Goal: Task Accomplishment & Management: Complete application form

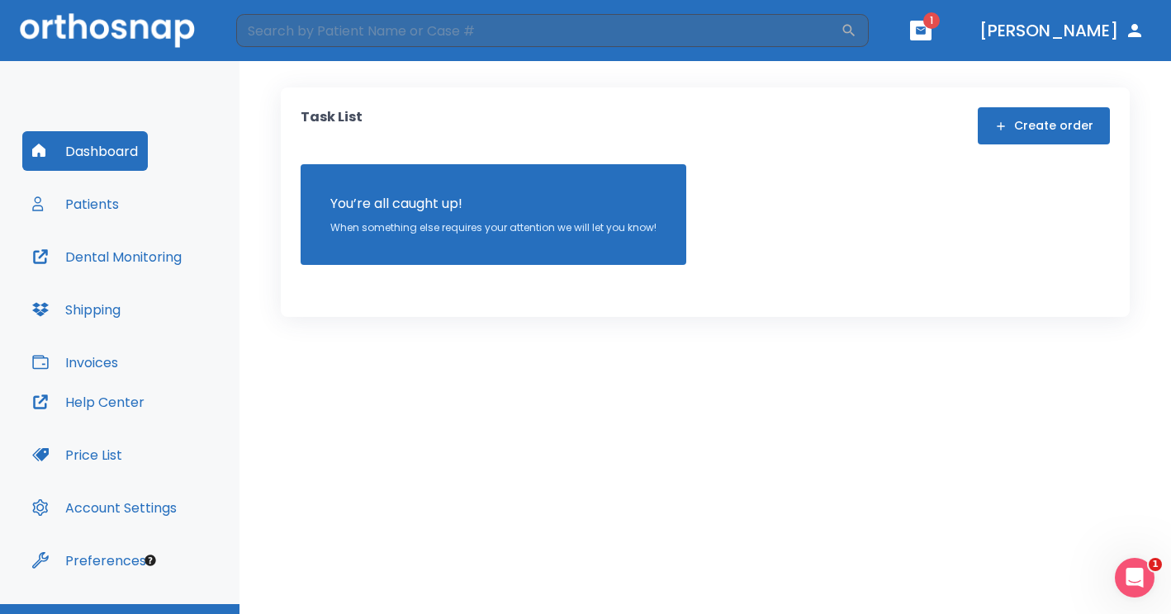
click at [1026, 128] on button "Create order" at bounding box center [1044, 125] width 132 height 37
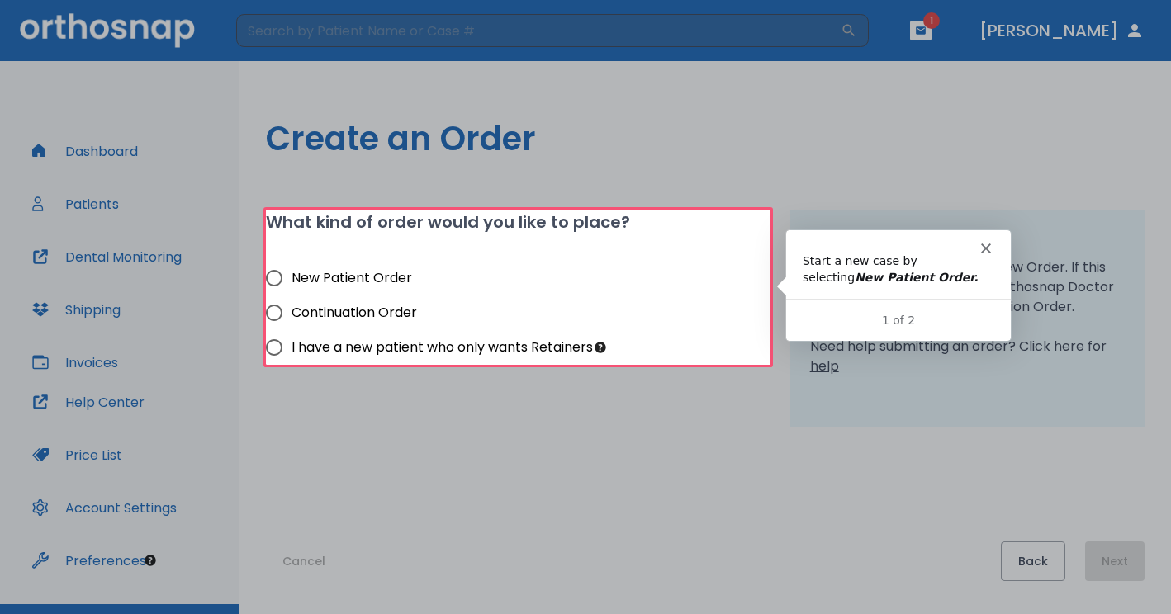
click at [277, 277] on input "New Patient Order" at bounding box center [274, 278] width 35 height 35
radio input "true"
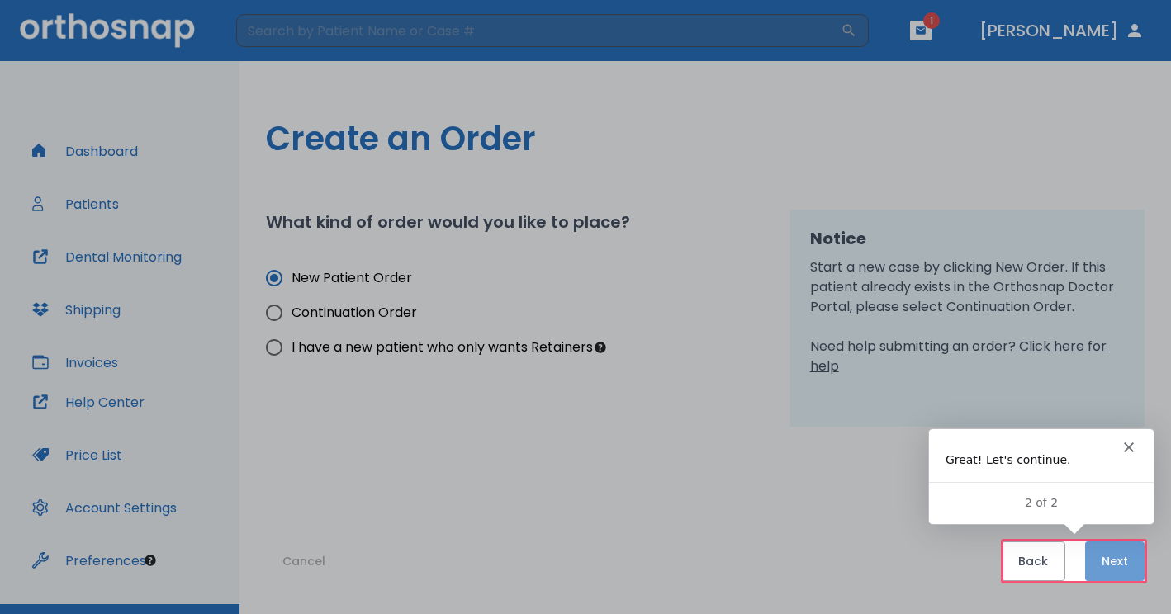
click at [1112, 554] on button "Next" at bounding box center [1114, 562] width 59 height 40
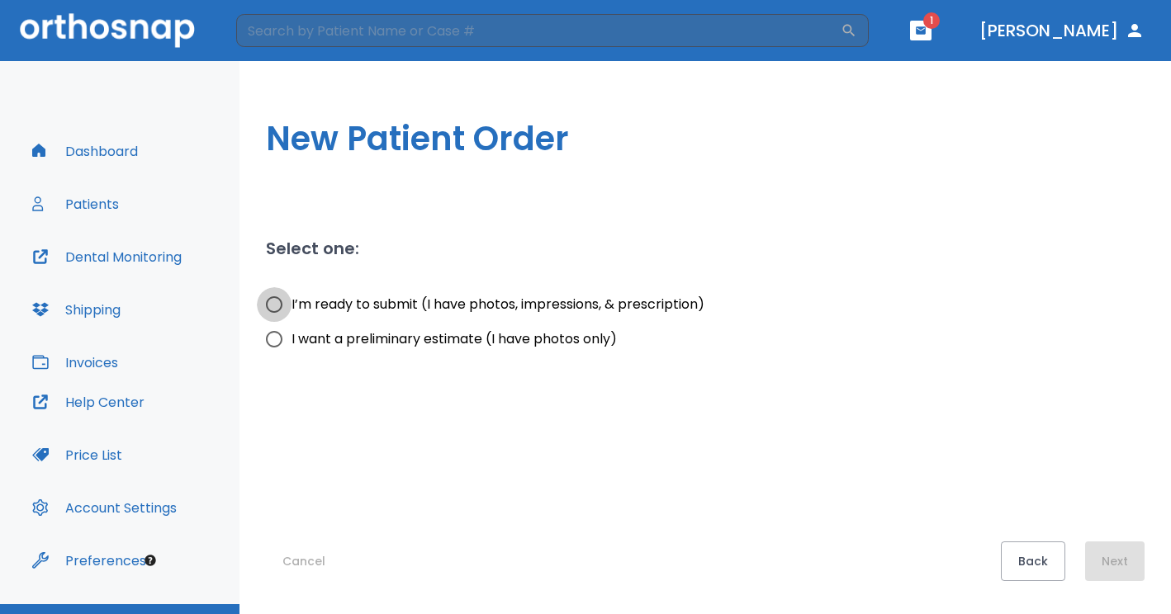
click at [273, 305] on input "I’m ready to submit (I have photos, impressions, & prescription)" at bounding box center [274, 304] width 35 height 35
radio input "true"
click at [273, 305] on input "I’m ready to submit (I have photos, impressions, & prescription)" at bounding box center [274, 304] width 35 height 35
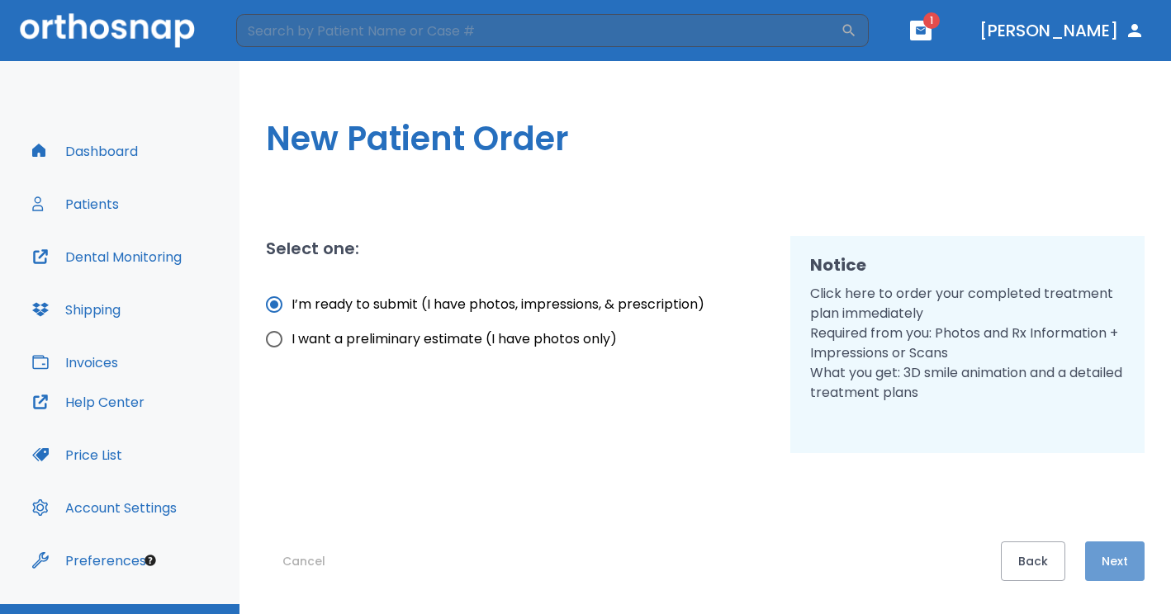
click at [1115, 564] on button "Next" at bounding box center [1114, 562] width 59 height 40
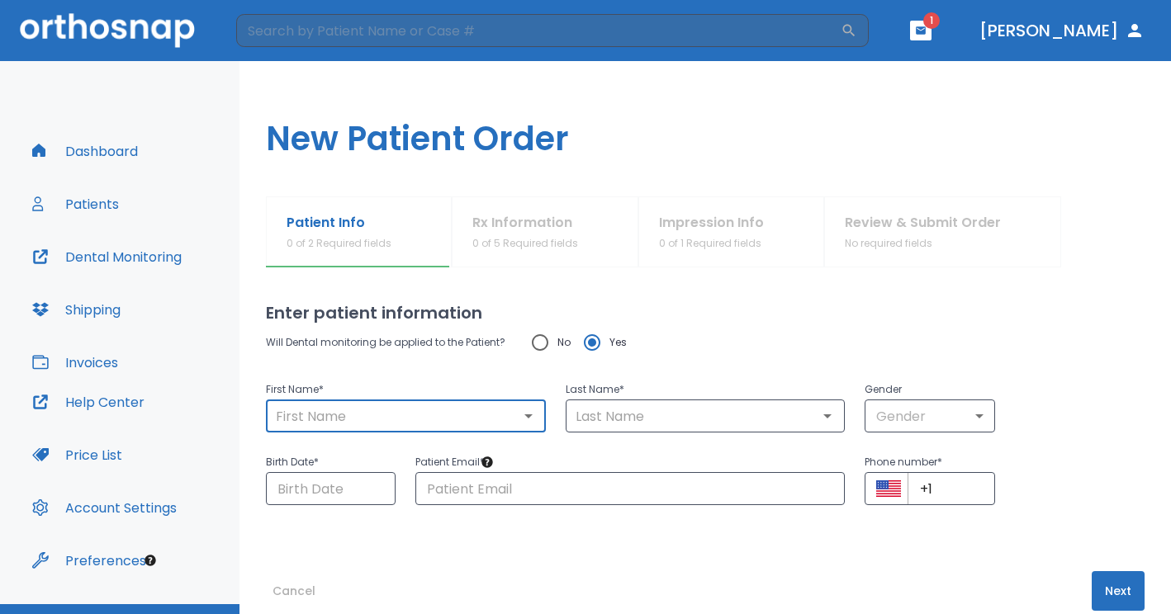
click at [471, 405] on input "text" at bounding box center [406, 416] width 270 height 23
type input "g"
type input "/"
type input "[PERSON_NAME]"
click at [589, 418] on input "text" at bounding box center [706, 416] width 270 height 23
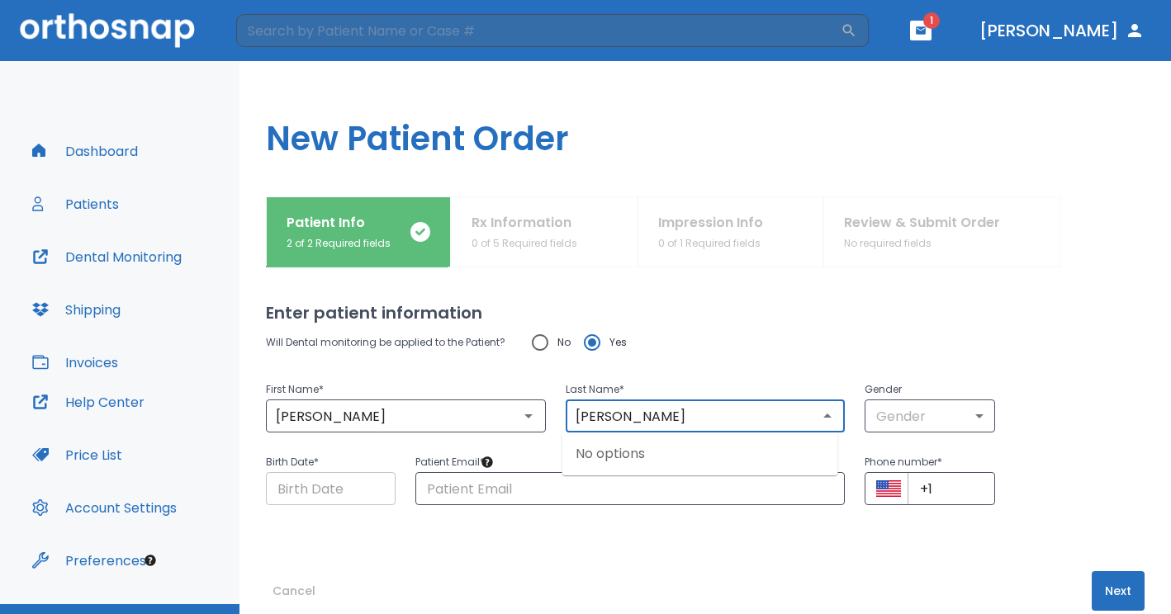
type input "Smith"
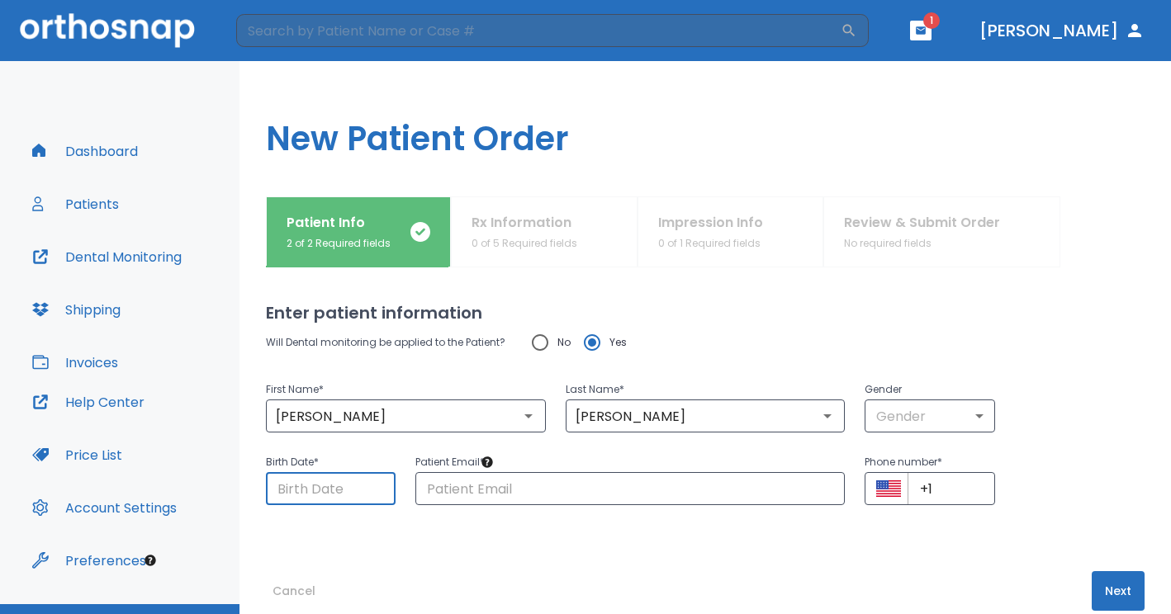
click at [362, 488] on input "Choose date" at bounding box center [331, 488] width 130 height 33
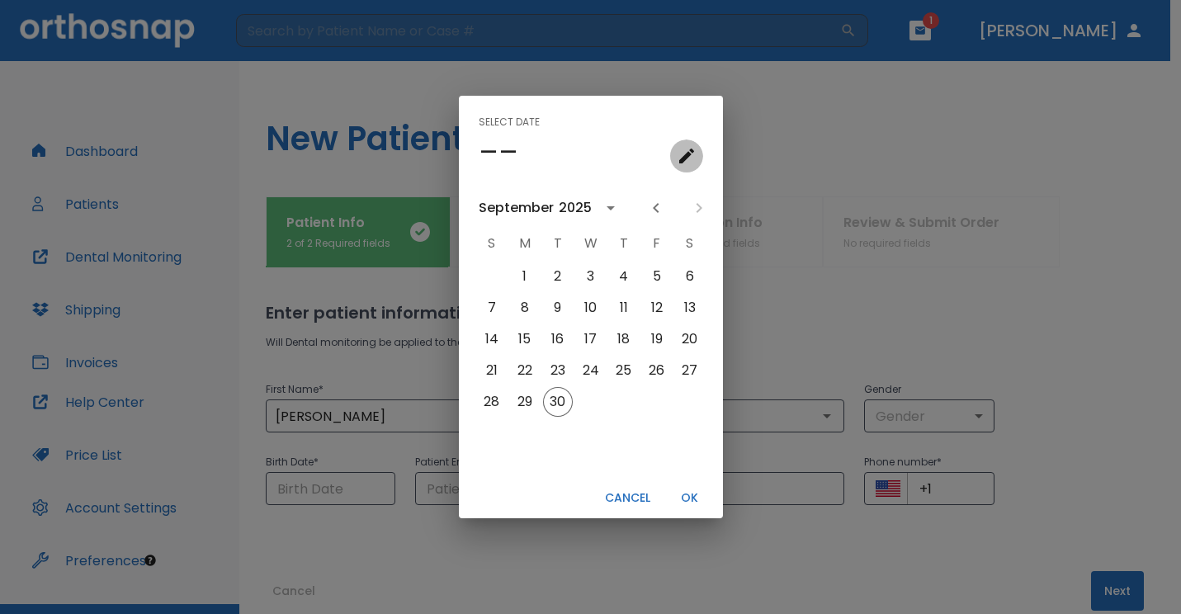
click at [684, 156] on icon "calendar view is open, go to text input view" at bounding box center [687, 156] width 15 height 15
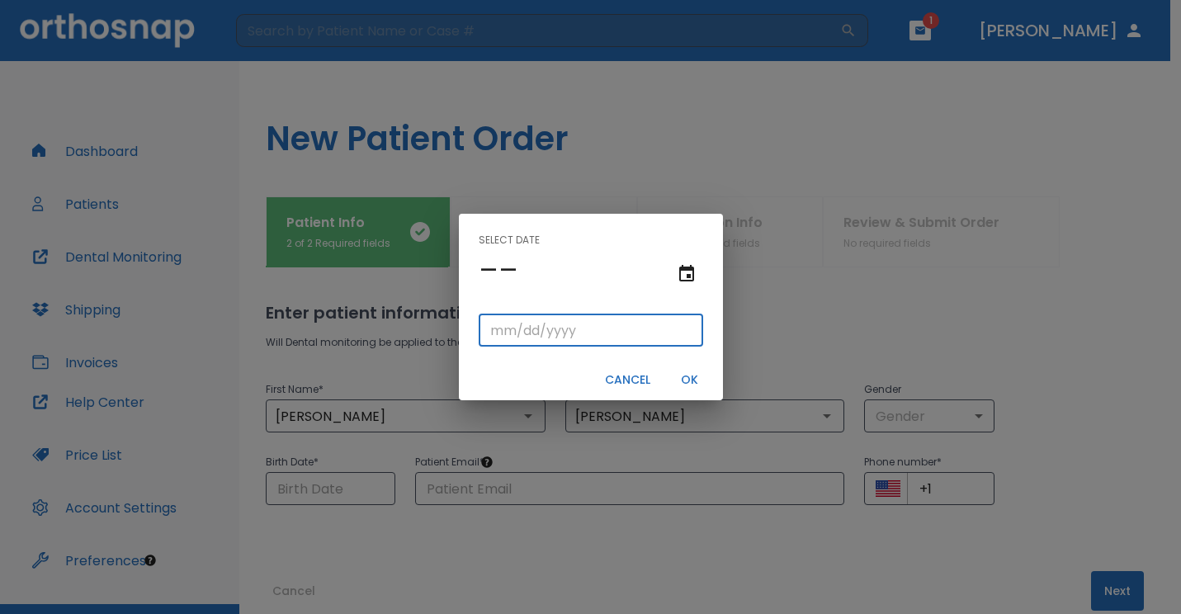
click at [521, 326] on input "tel" at bounding box center [591, 330] width 225 height 33
type input "06/24/"
type input "06/24/0001"
type input "06/24/1"
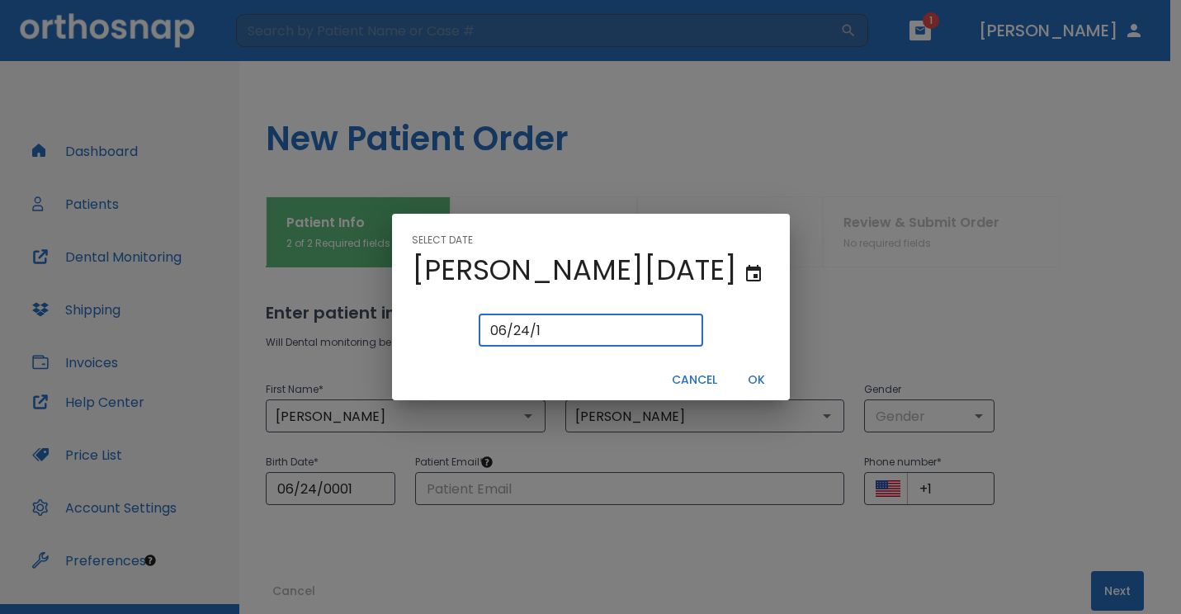
type input "06/24/0019"
type input "06/24/19"
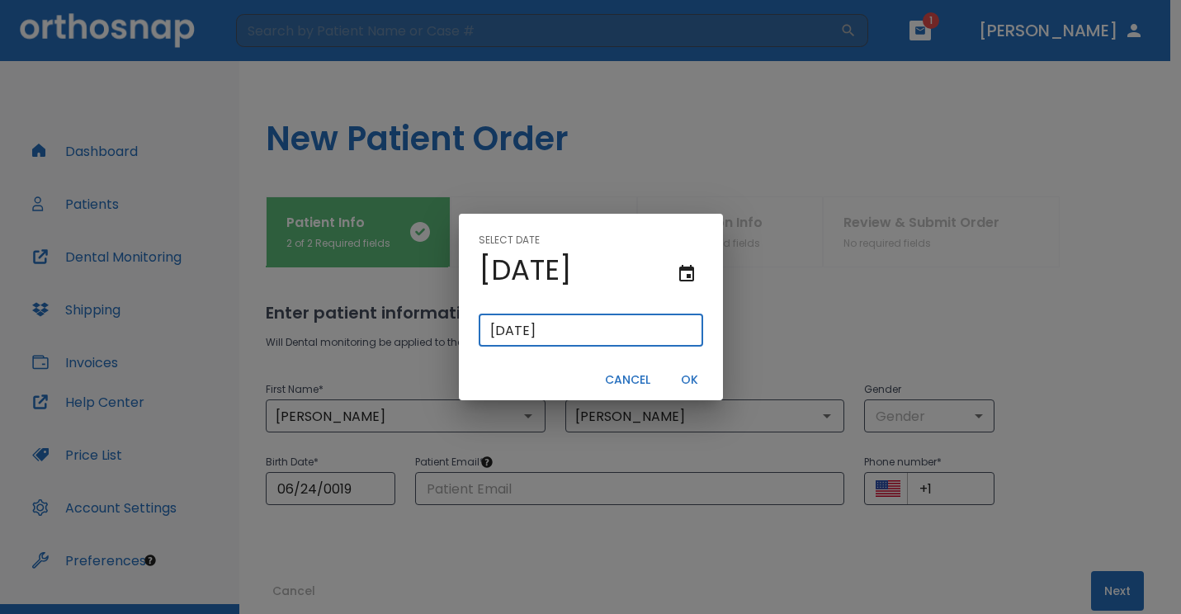
type input "06/24/0198"
type input "06/24/198"
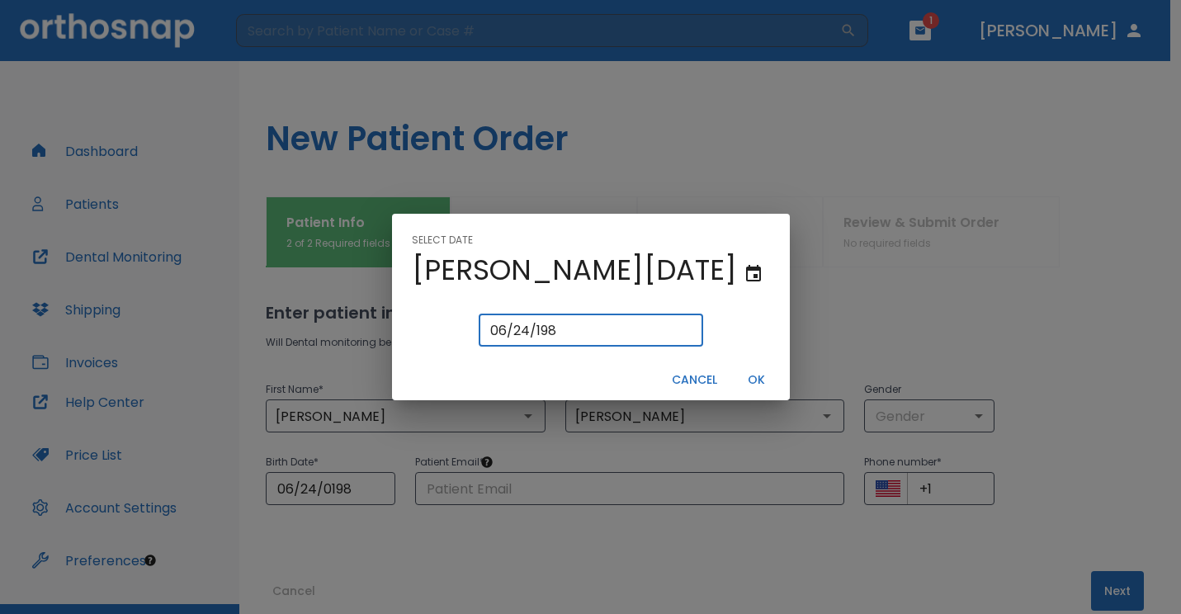
type input "[DATE]"
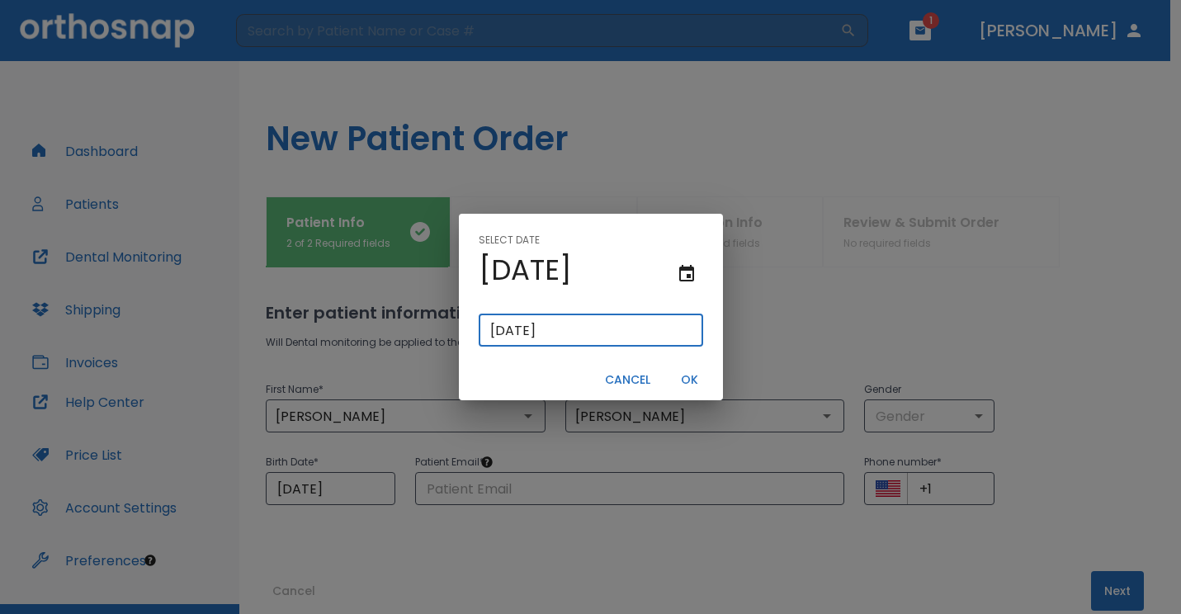
type input "[DATE]"
click at [685, 381] on button "OK" at bounding box center [690, 380] width 53 height 27
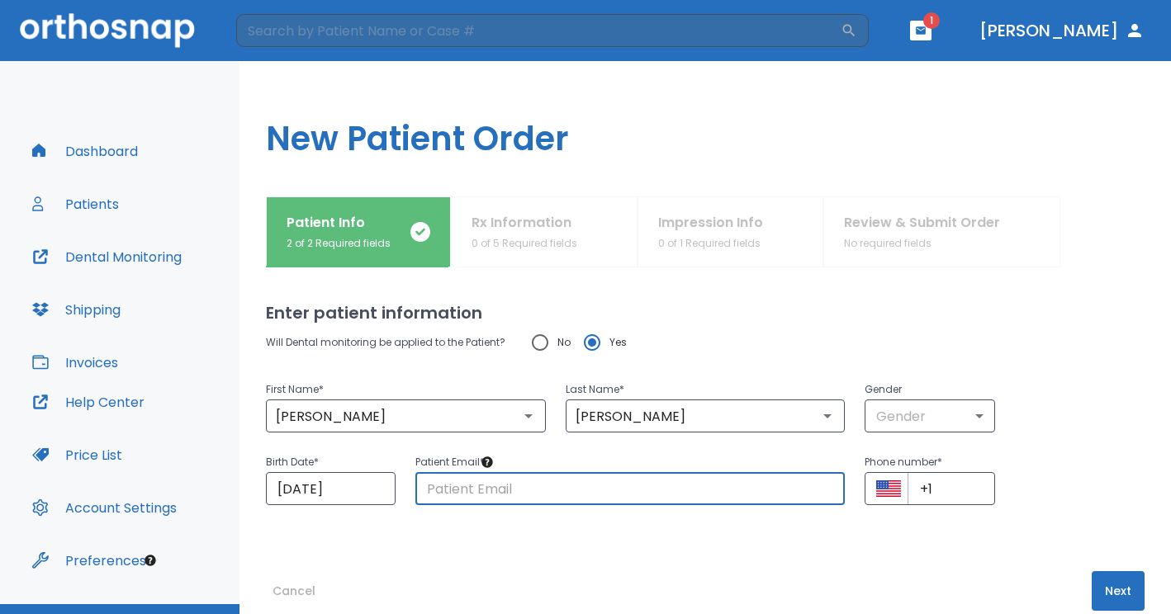
click at [552, 487] on input "text" at bounding box center [629, 488] width 429 height 33
type input "garrett"
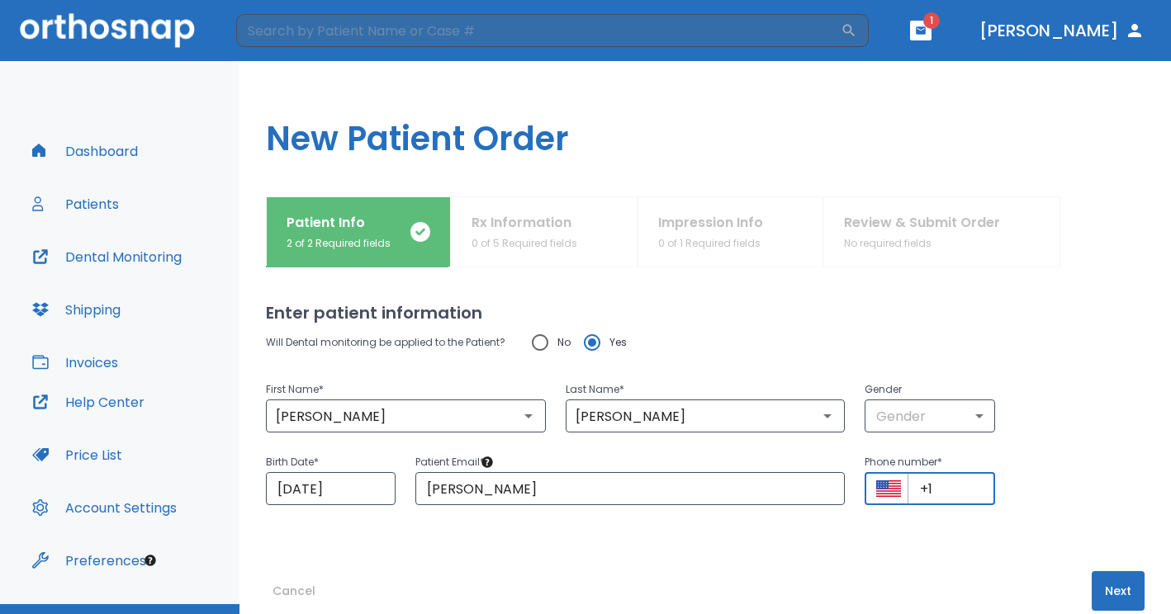
click at [959, 493] on input "+1" at bounding box center [950, 488] width 87 height 33
type input "+1 (805) 630-8302"
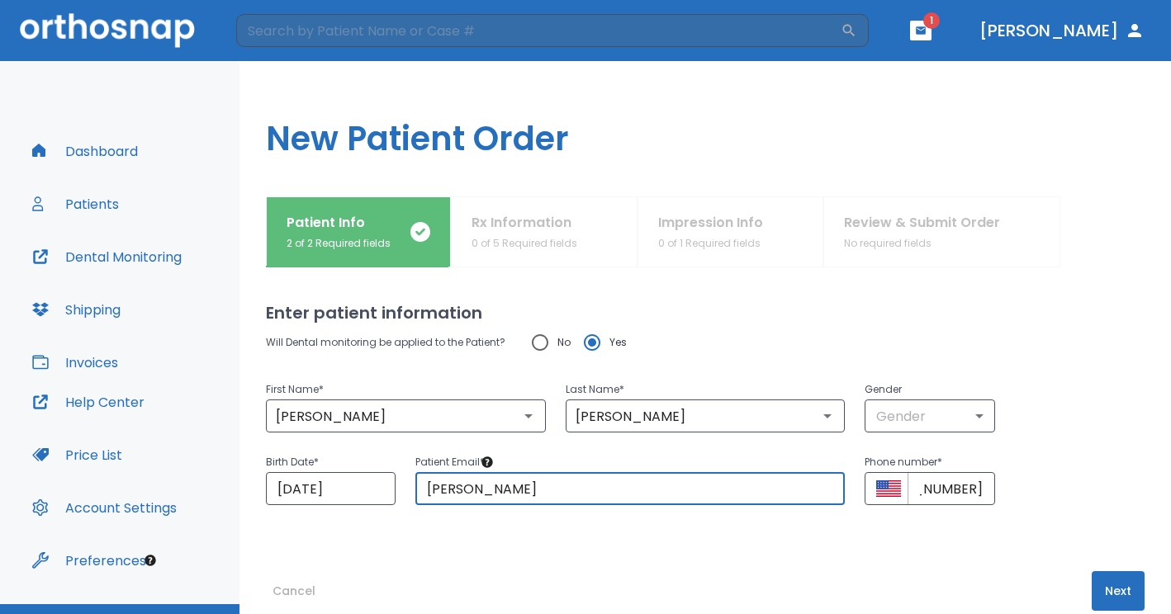
scroll to position [0, 0]
click at [652, 491] on input "garrett" at bounding box center [629, 488] width 429 height 33
type input "[PERSON_NAME][EMAIL_ADDRESS][DOMAIN_NAME]"
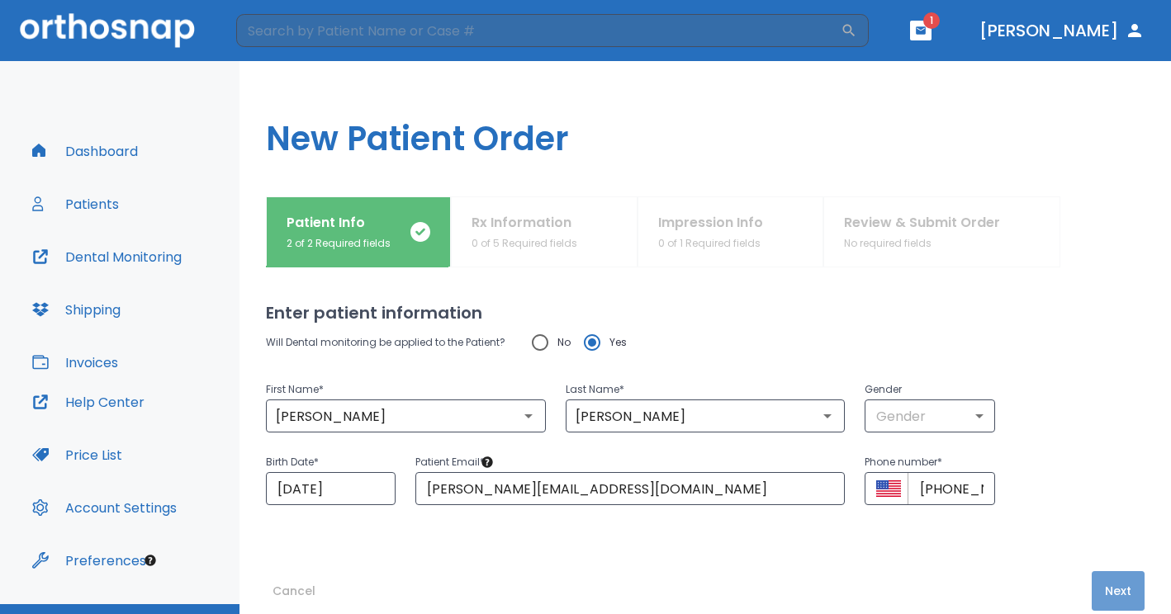
click at [1098, 585] on button "Next" at bounding box center [1118, 591] width 53 height 40
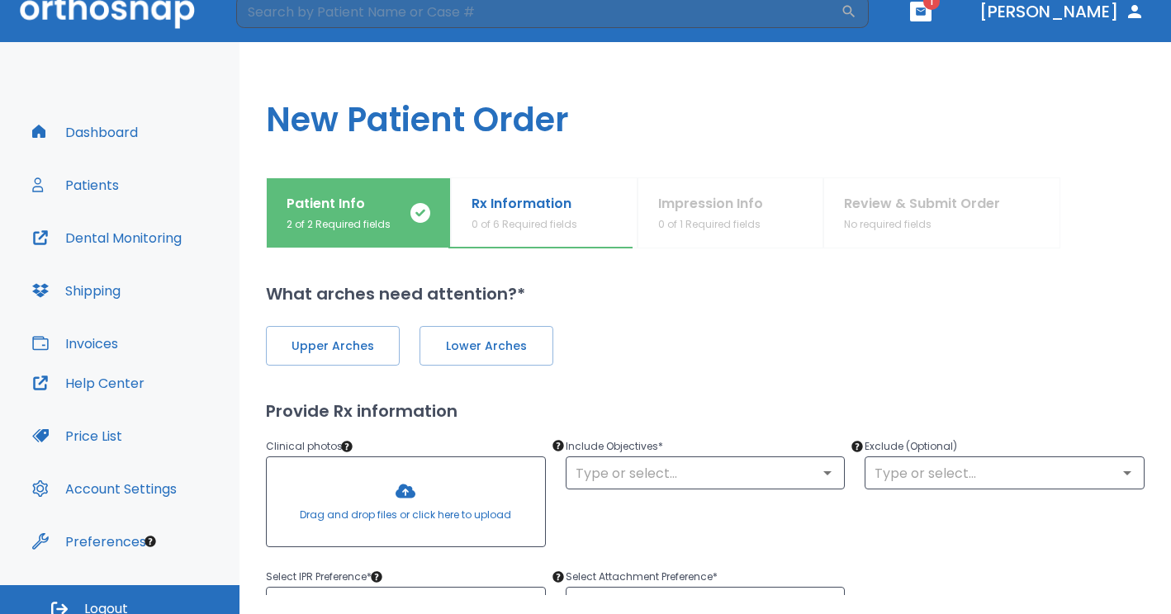
scroll to position [35, 0]
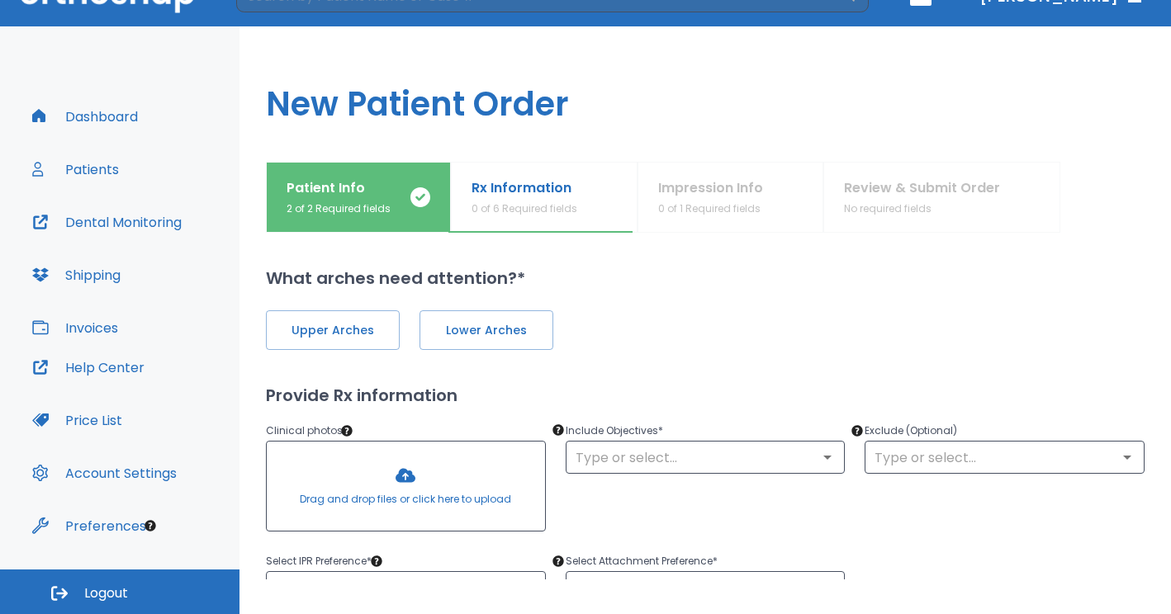
click at [406, 470] on div at bounding box center [406, 486] width 278 height 89
click at [129, 114] on button "Dashboard" at bounding box center [84, 117] width 125 height 40
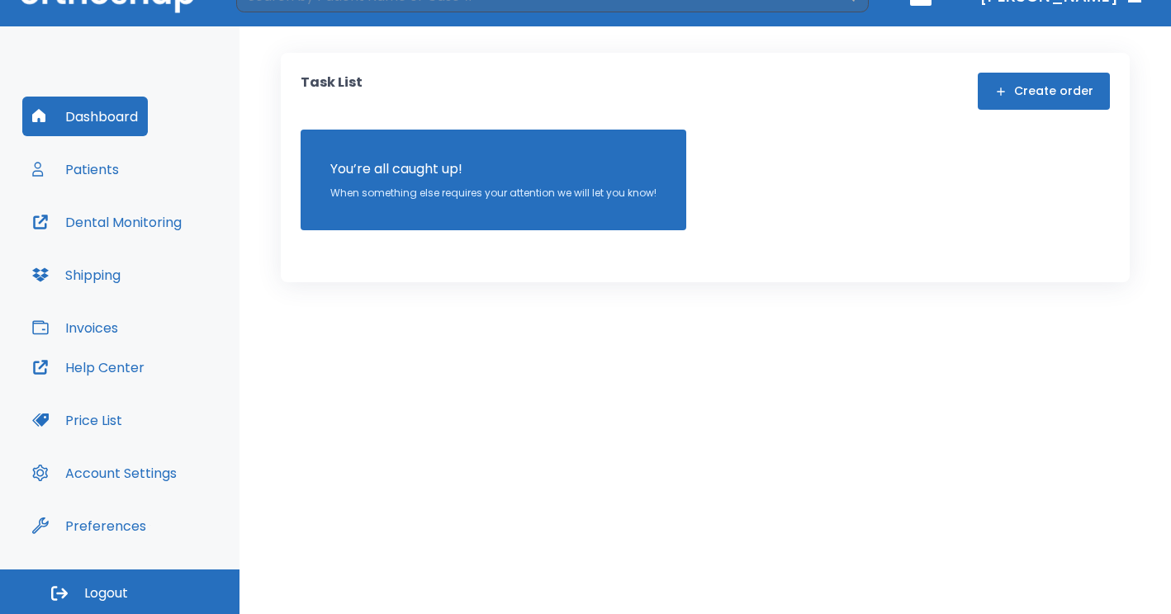
click at [111, 168] on button "Patients" at bounding box center [75, 169] width 107 height 40
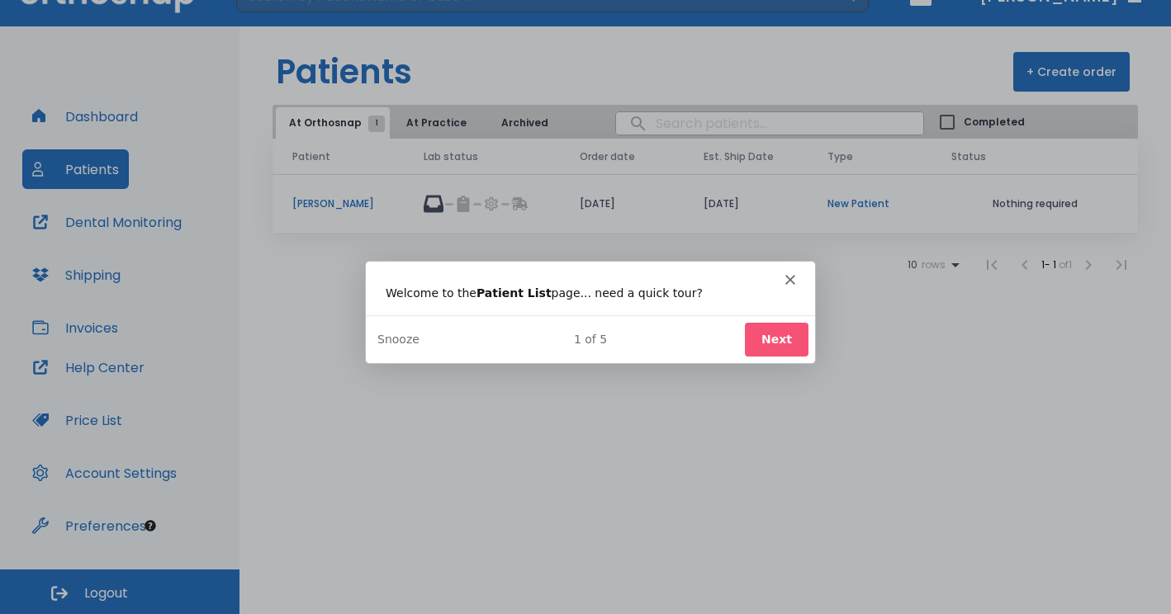
click at [784, 279] on div "Intercom messenger" at bounding box center [589, 271] width 449 height 23
click at [794, 277] on div "Intercom messenger" at bounding box center [589, 271] width 449 height 23
click at [771, 342] on button "Next" at bounding box center [776, 338] width 64 height 34
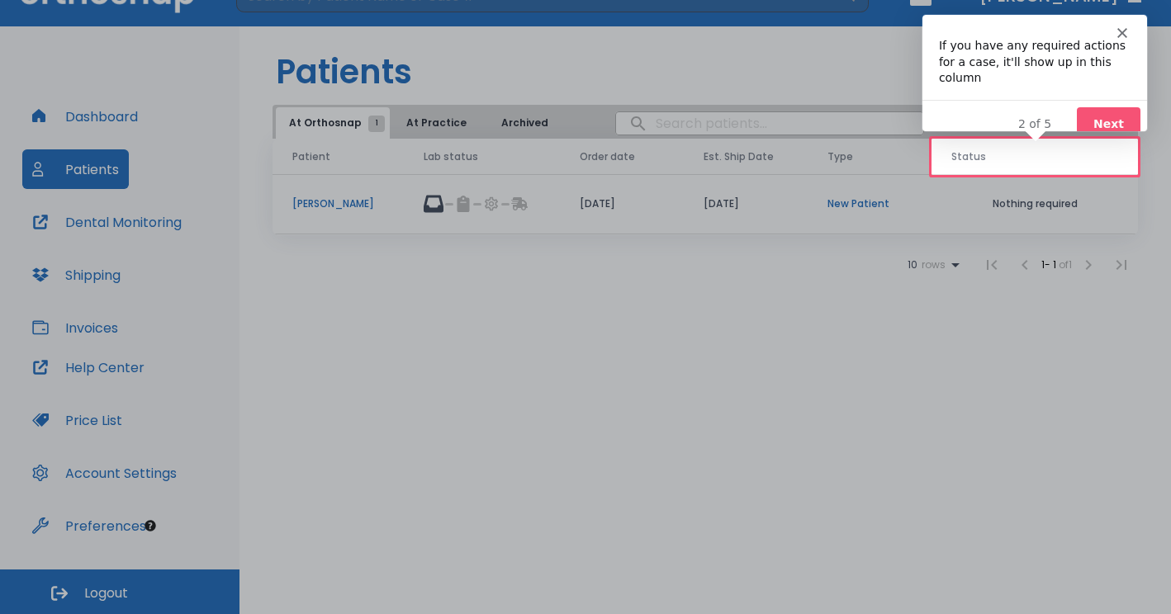
click at [1118, 28] on polygon "Close" at bounding box center [1121, 32] width 10 height 10
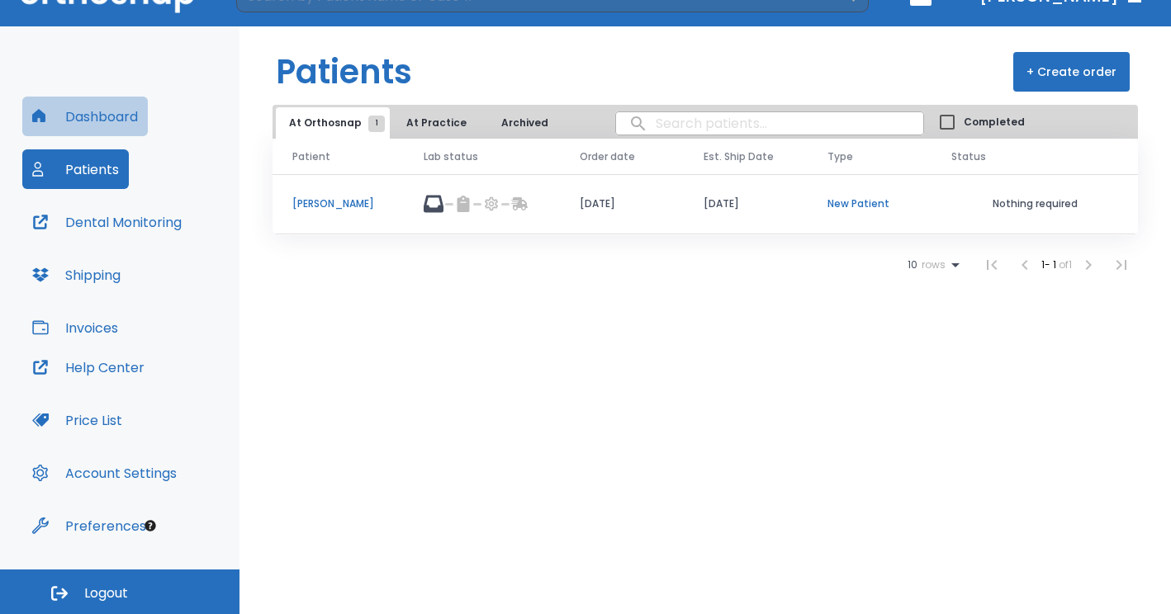
click at [119, 109] on button "Dashboard" at bounding box center [84, 117] width 125 height 40
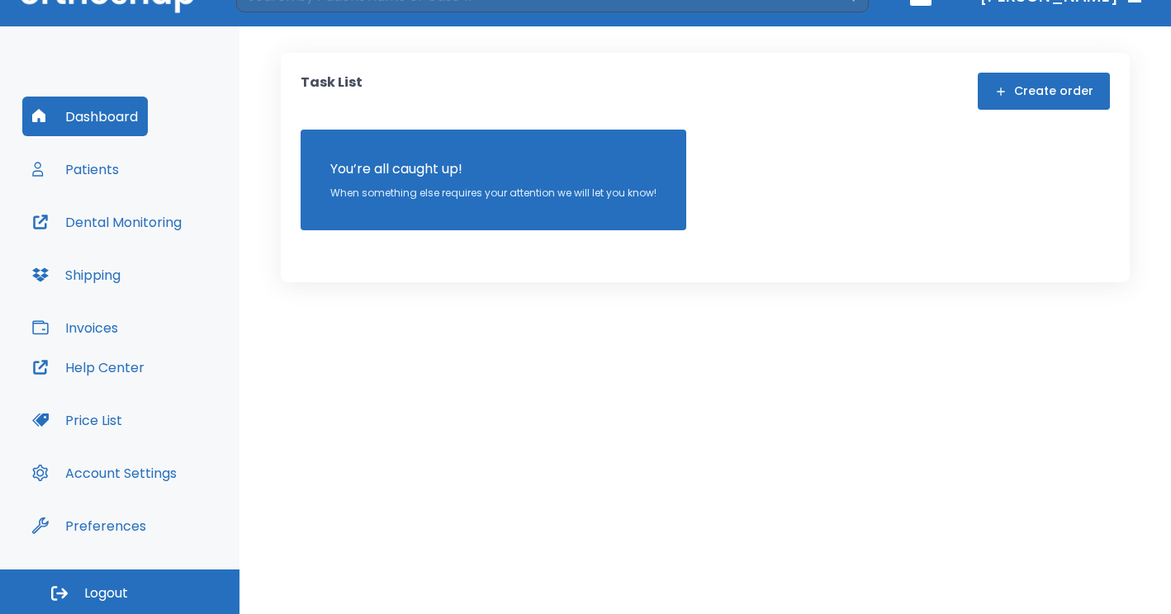
click at [90, 170] on button "Patients" at bounding box center [75, 169] width 107 height 40
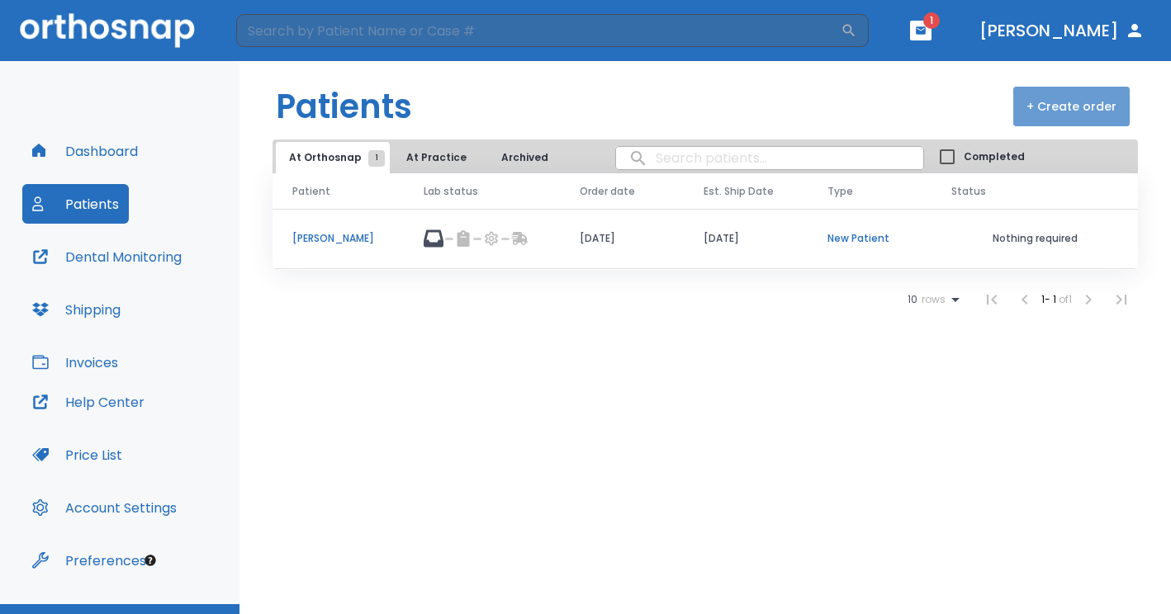
click at [1077, 103] on button "+ Create order" at bounding box center [1071, 107] width 116 height 40
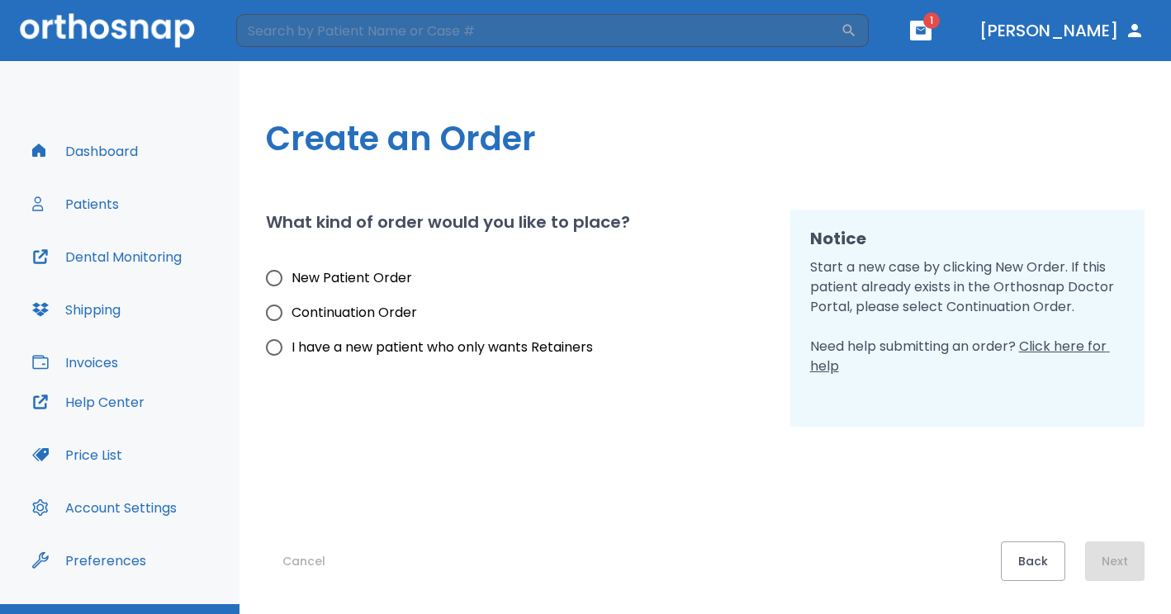
scroll to position [15, 0]
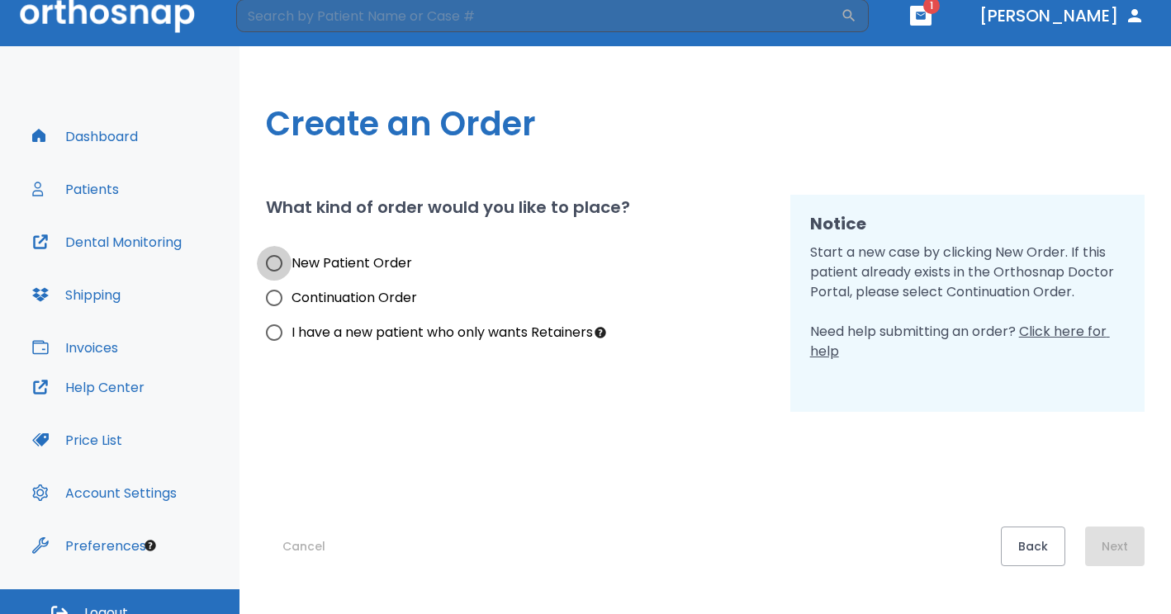
click at [280, 259] on input "New Patient Order" at bounding box center [274, 263] width 35 height 35
radio input "true"
click at [1115, 548] on button "Next" at bounding box center [1114, 547] width 59 height 40
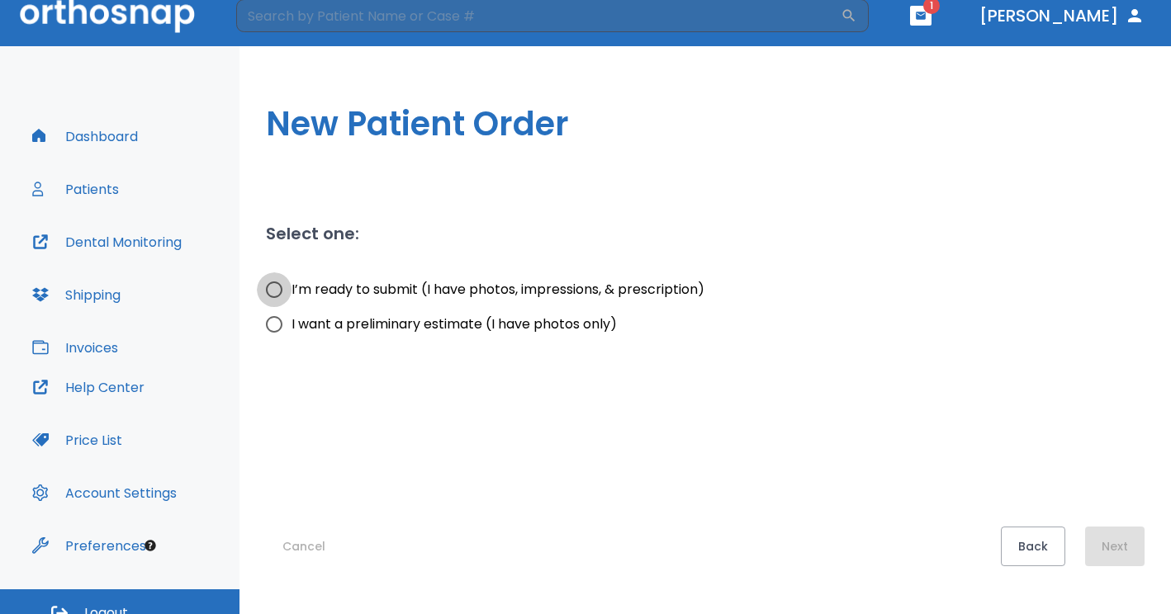
click at [273, 289] on input "I’m ready to submit (I have photos, impressions, & prescription)" at bounding box center [274, 289] width 35 height 35
radio input "true"
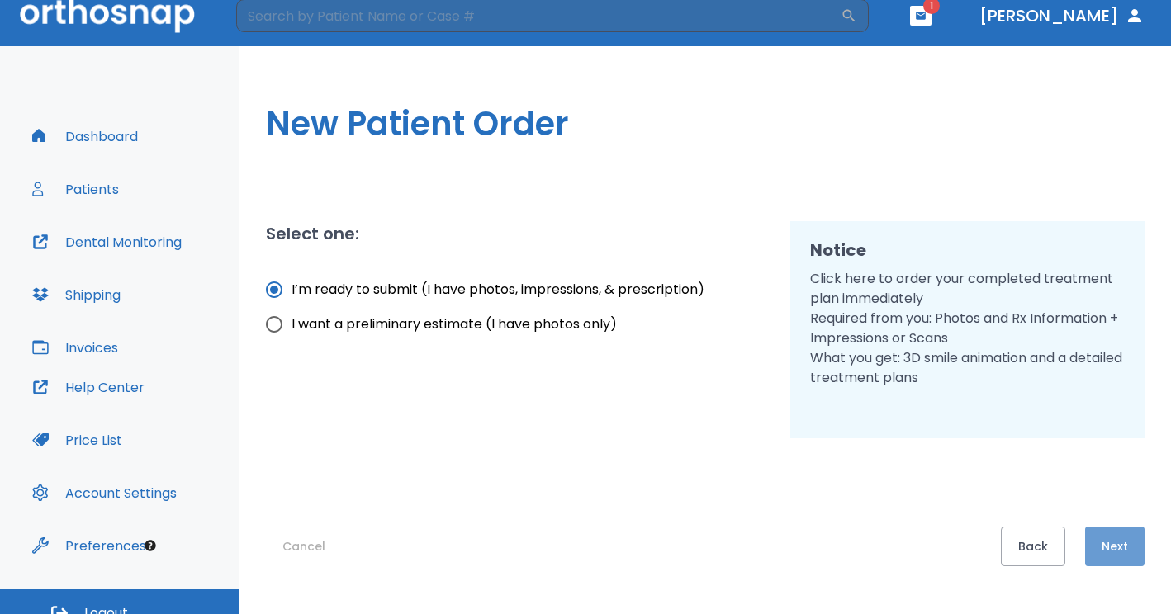
click at [1119, 537] on button "Next" at bounding box center [1114, 547] width 59 height 40
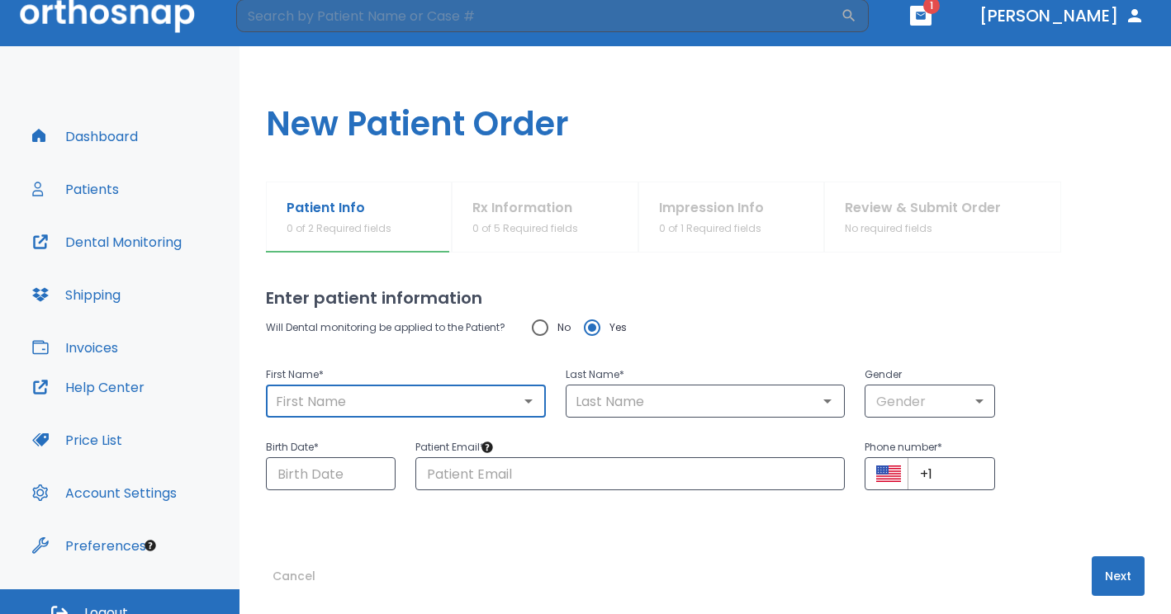
click at [349, 403] on input "text" at bounding box center [406, 401] width 270 height 23
type input "garrett"
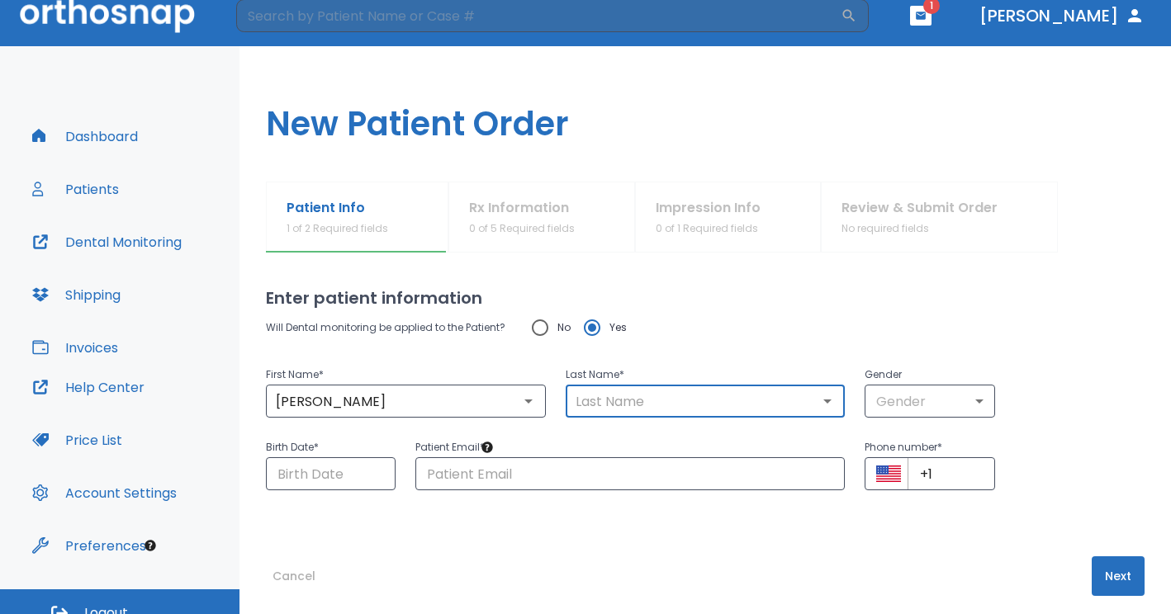
click at [622, 405] on input "text" at bounding box center [706, 401] width 270 height 23
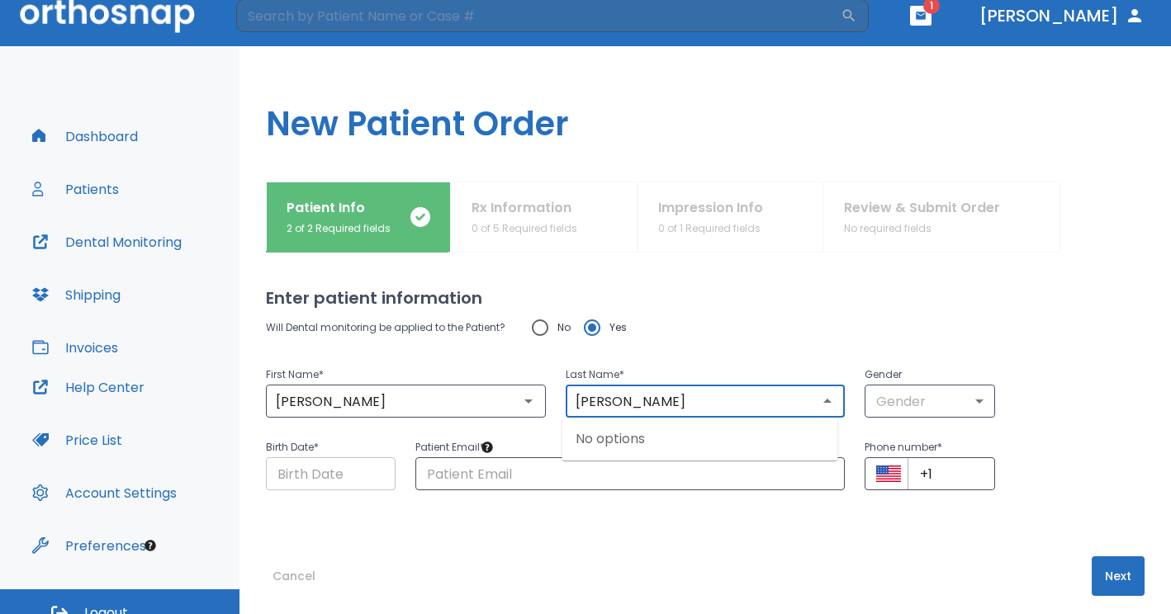
type input "[PERSON_NAME]"
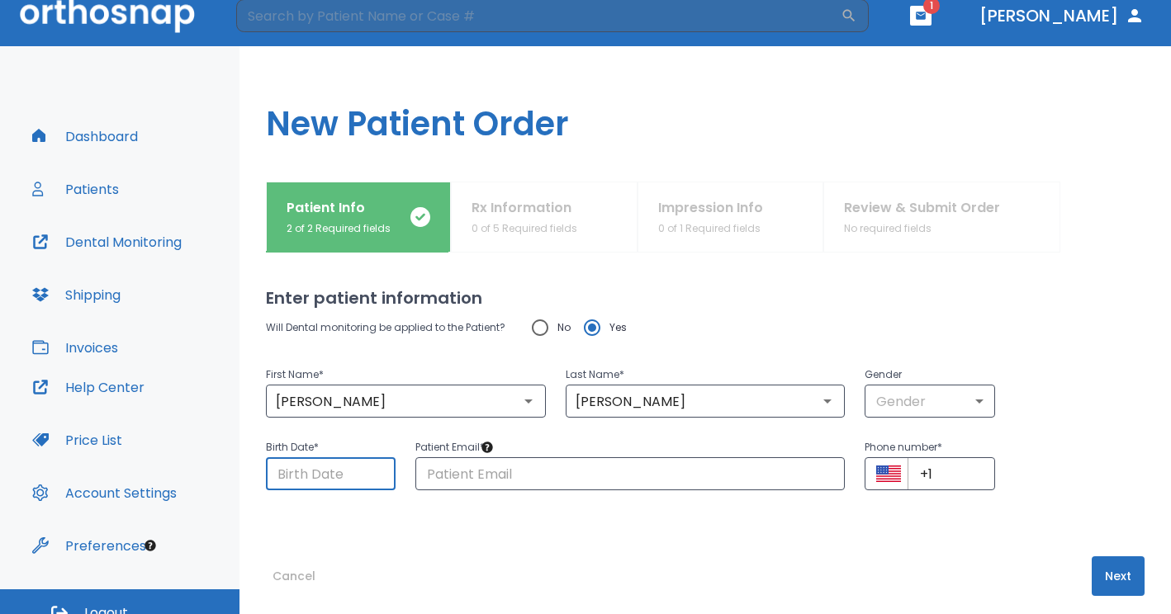
click at [347, 473] on input "Choose date" at bounding box center [331, 473] width 130 height 33
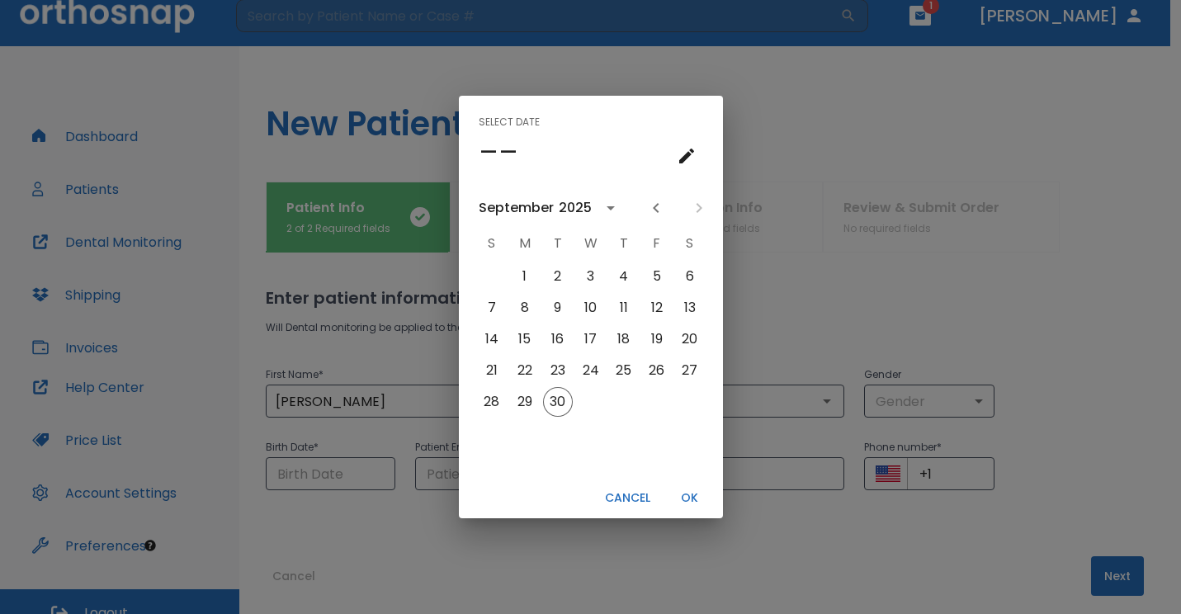
click at [681, 169] on button "calendar view is open, go to text input view" at bounding box center [686, 156] width 33 height 33
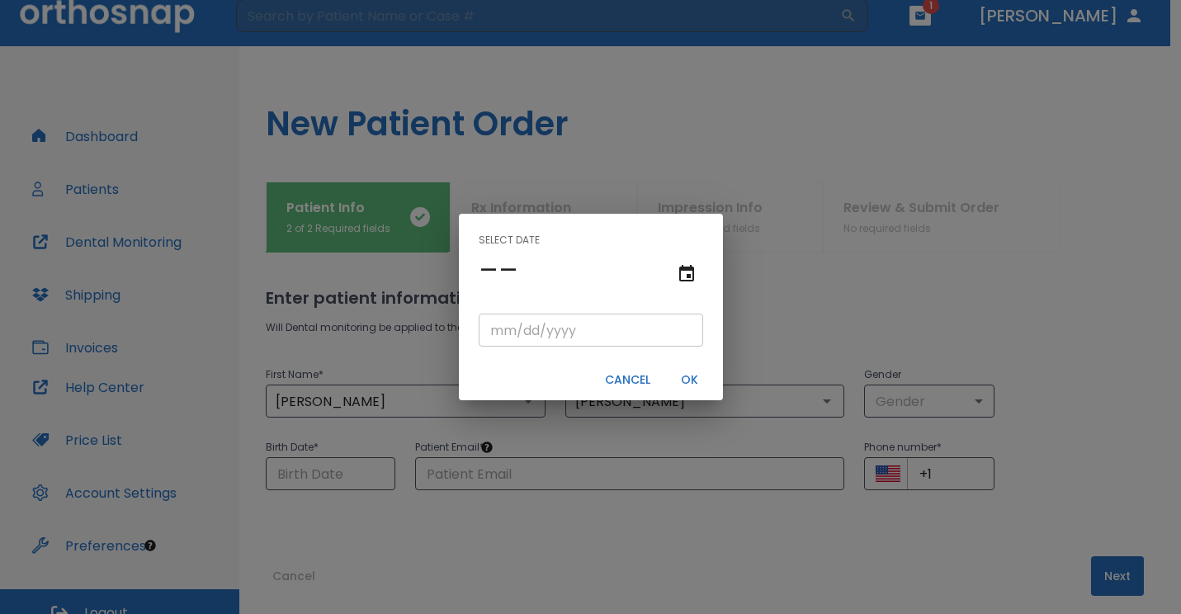
click at [549, 323] on input "tel" at bounding box center [591, 330] width 225 height 33
type input "[DATE]"
click at [688, 381] on button "OK" at bounding box center [690, 380] width 53 height 27
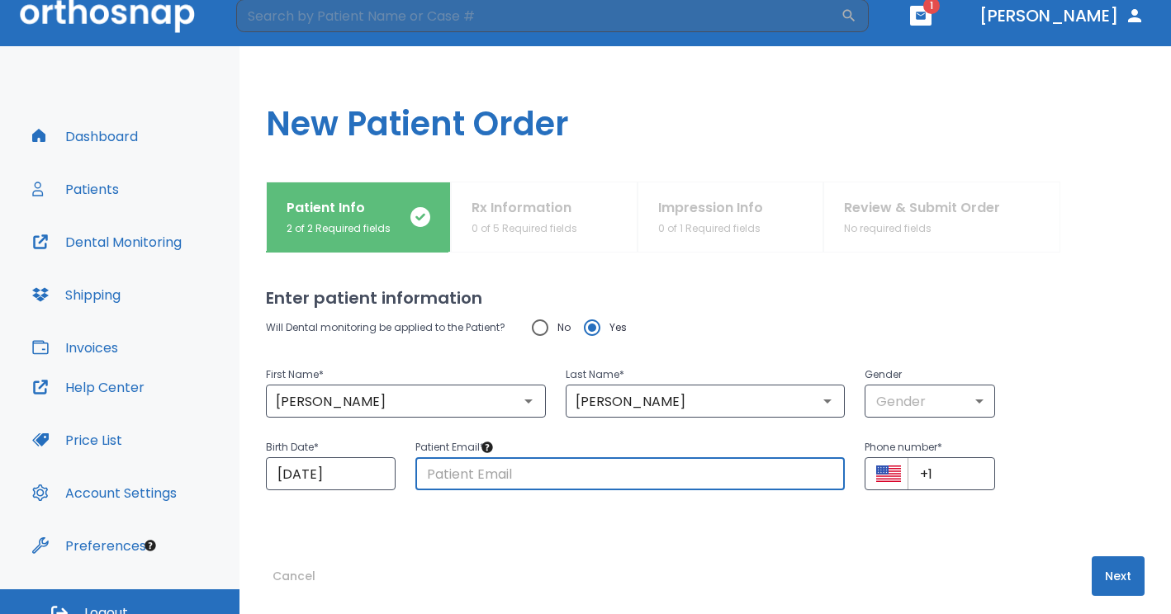
click at [571, 462] on input "text" at bounding box center [629, 473] width 429 height 33
type input "[PERSON_NAME][EMAIL_ADDRESS][DOMAIN_NAME]"
click at [941, 471] on input "+1" at bounding box center [950, 473] width 87 height 33
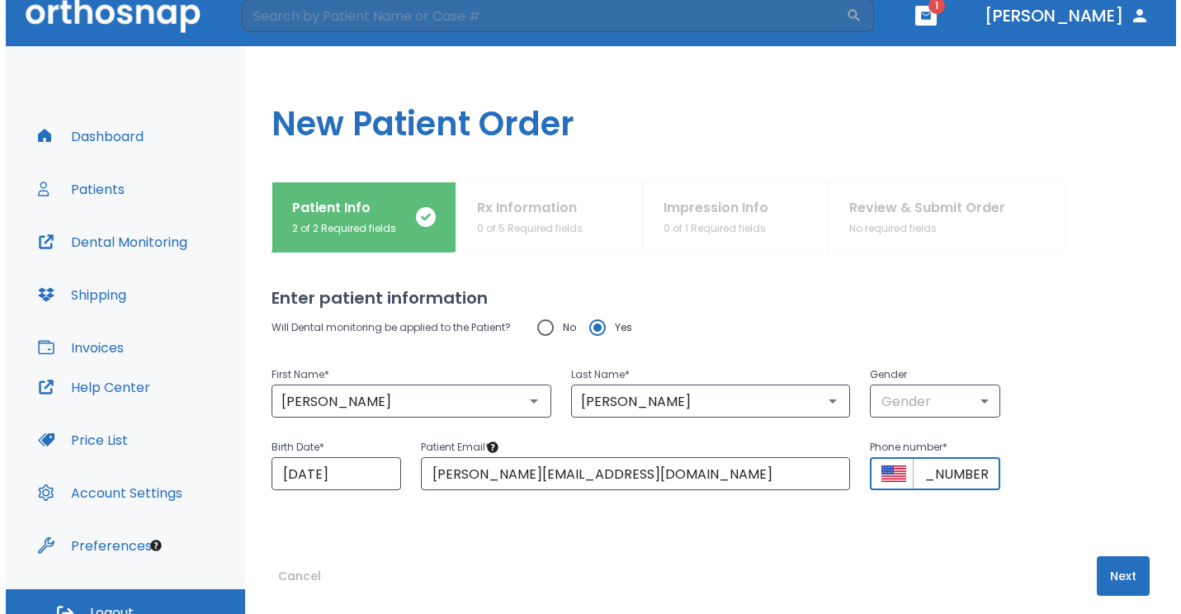
scroll to position [0, 58]
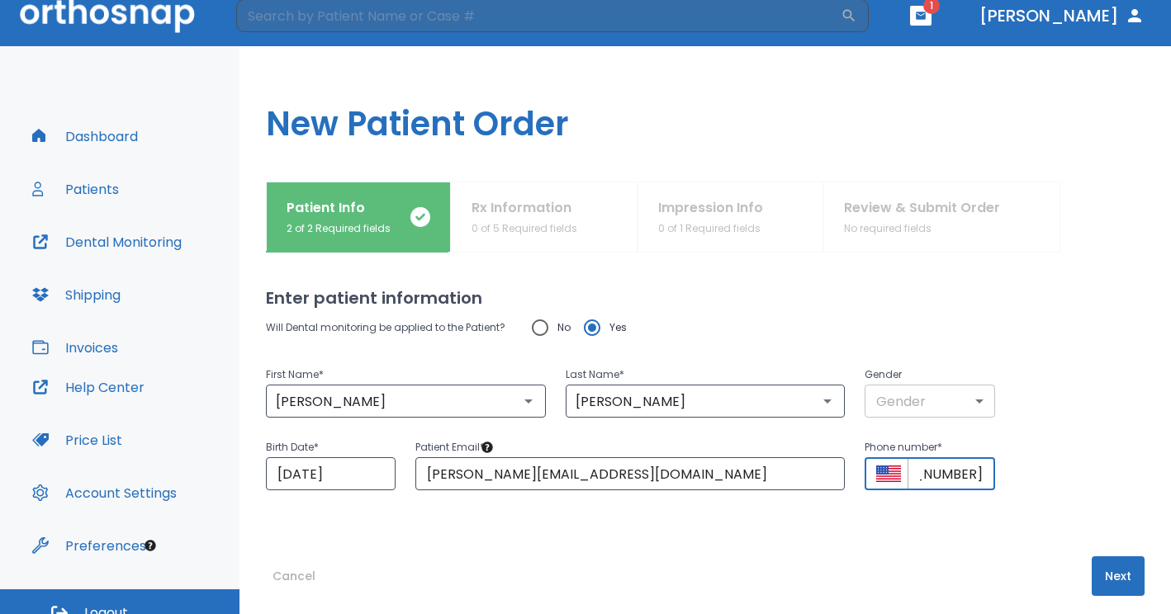
type input "[PHONE_NUMBER]"
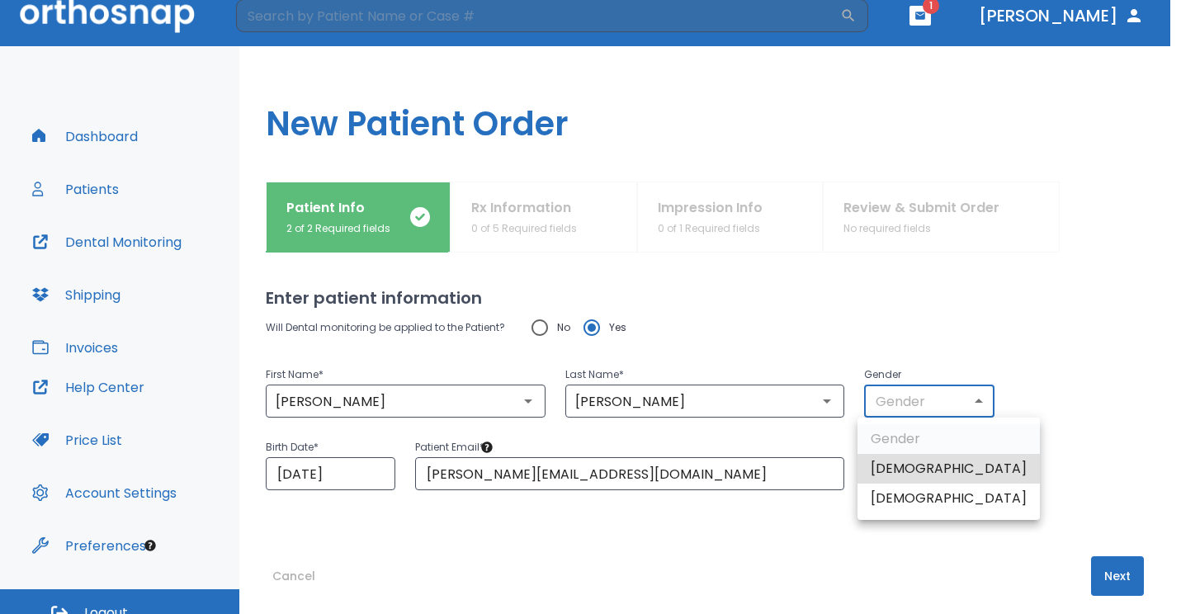
click at [970, 403] on body "​ 1 Dr. Smith Dashboard Patients Dental Monitoring Shipping Invoices Help Cente…" at bounding box center [590, 292] width 1181 height 614
click at [926, 473] on li "[DEMOGRAPHIC_DATA]" at bounding box center [949, 469] width 182 height 30
type input "1"
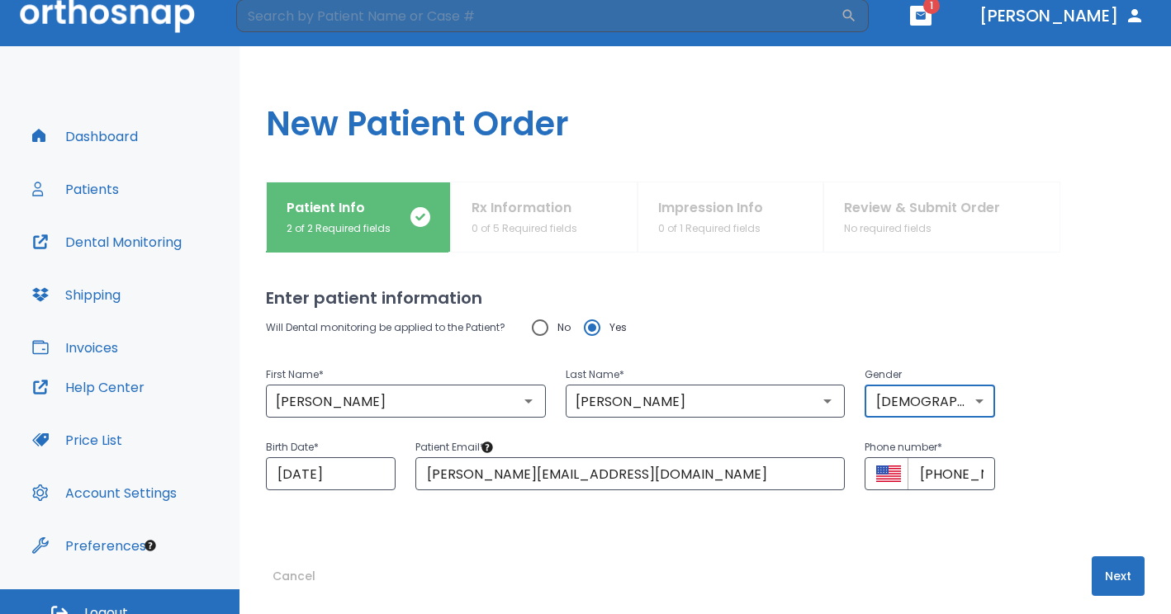
click at [1105, 575] on button "Next" at bounding box center [1118, 576] width 53 height 40
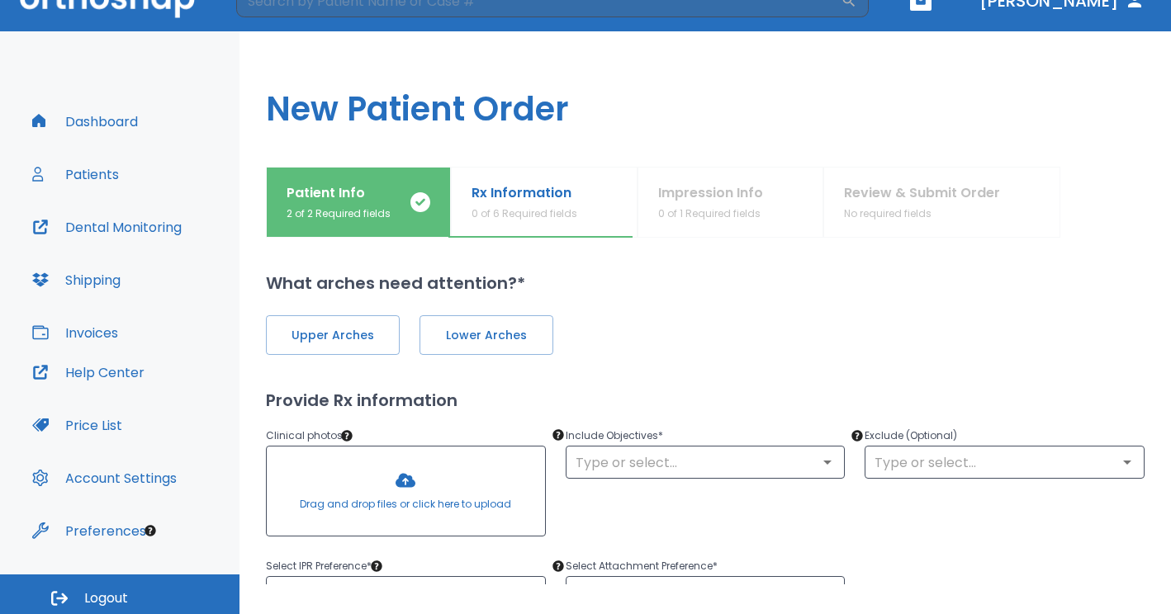
scroll to position [35, 0]
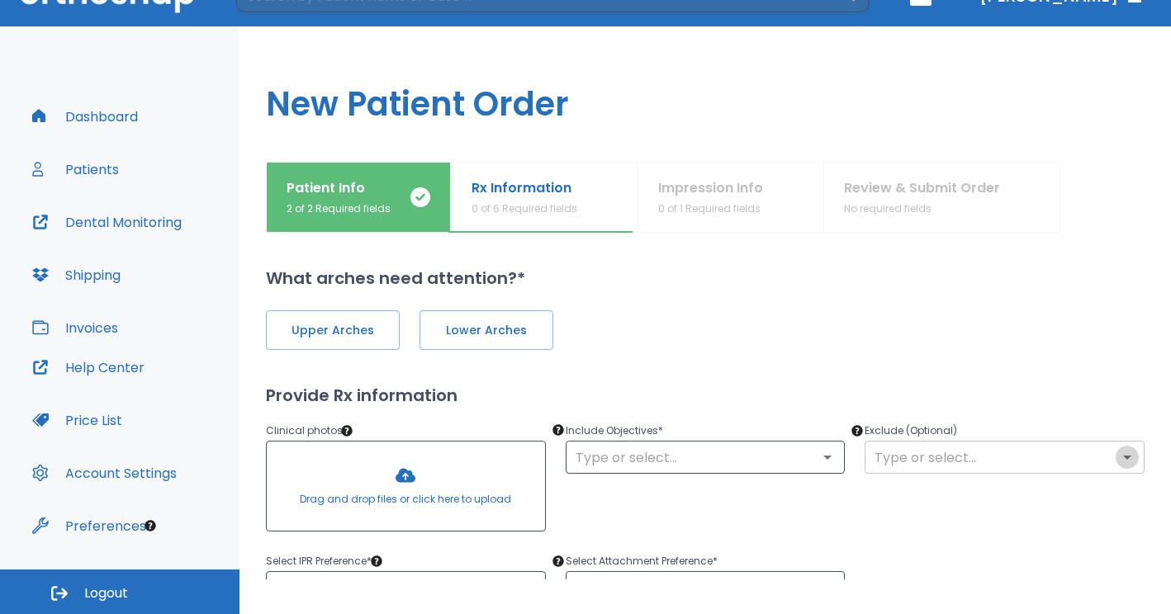
click at [1123, 457] on icon "Open" at bounding box center [1127, 458] width 8 height 4
click at [1084, 514] on div "Exclude (Optional) ​" at bounding box center [995, 469] width 300 height 137
click at [822, 460] on icon "Open" at bounding box center [827, 457] width 20 height 20
click at [886, 510] on div "Exclude (Optional) ​" at bounding box center [995, 469] width 300 height 137
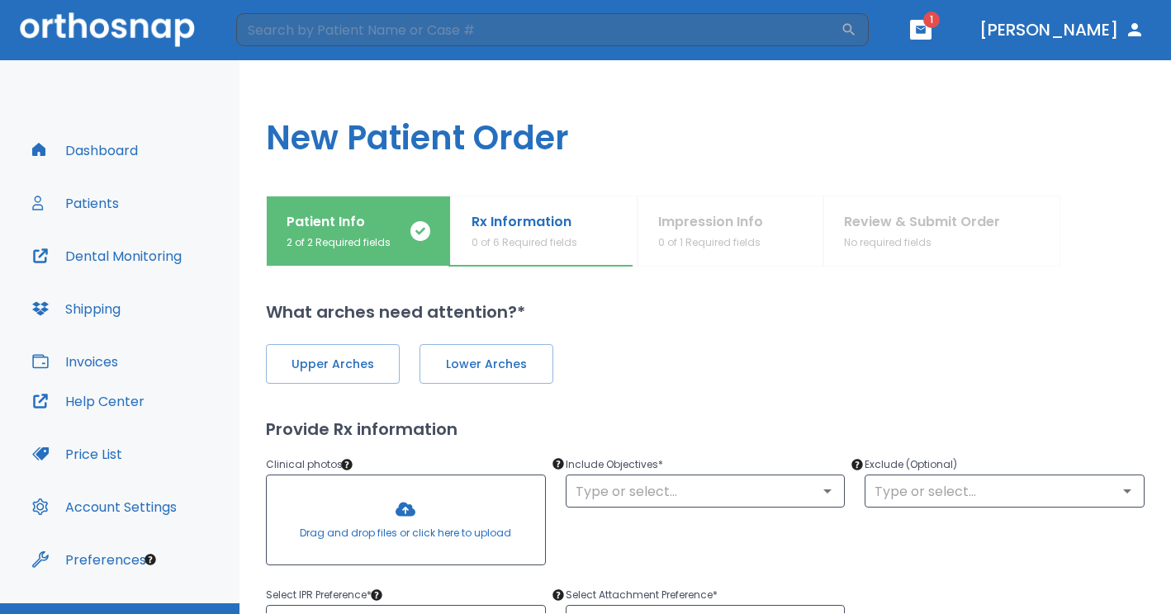
scroll to position [0, 0]
click at [339, 372] on span "Upper Arches" at bounding box center [332, 365] width 99 height 17
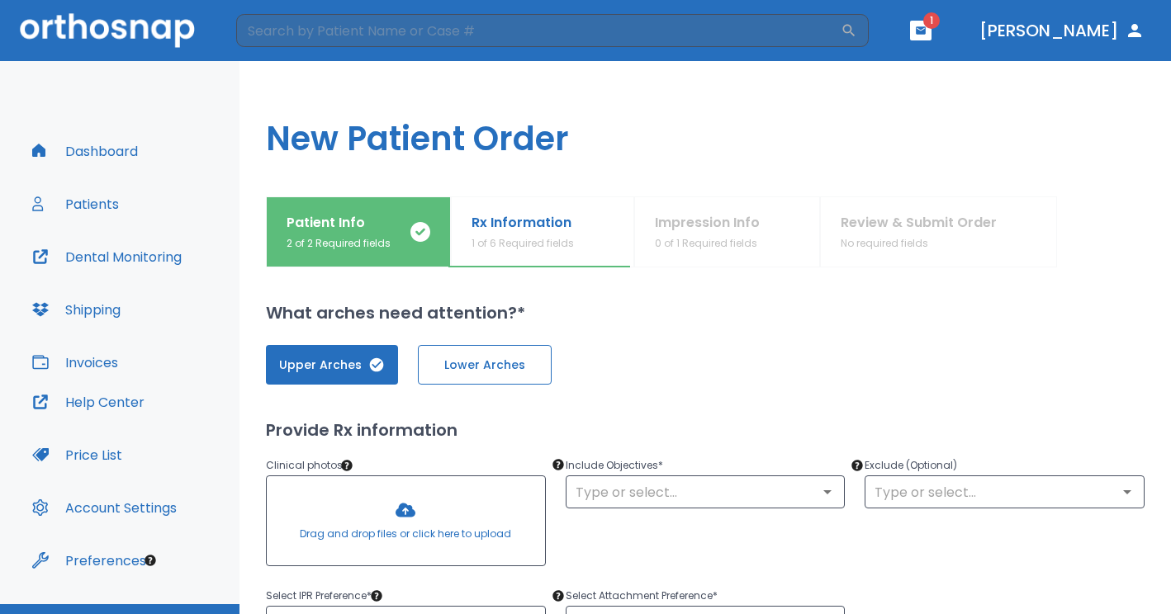
click at [486, 367] on span "Lower Arches" at bounding box center [484, 365] width 99 height 17
click at [486, 367] on span "Lower Arches" at bounding box center [483, 365] width 99 height 17
click at [527, 362] on span "Lower Arches" at bounding box center [484, 365] width 99 height 17
click at [727, 356] on div "Upper Arches Lower Arches" at bounding box center [705, 365] width 878 height 40
click at [822, 495] on icon "Open" at bounding box center [827, 492] width 20 height 20
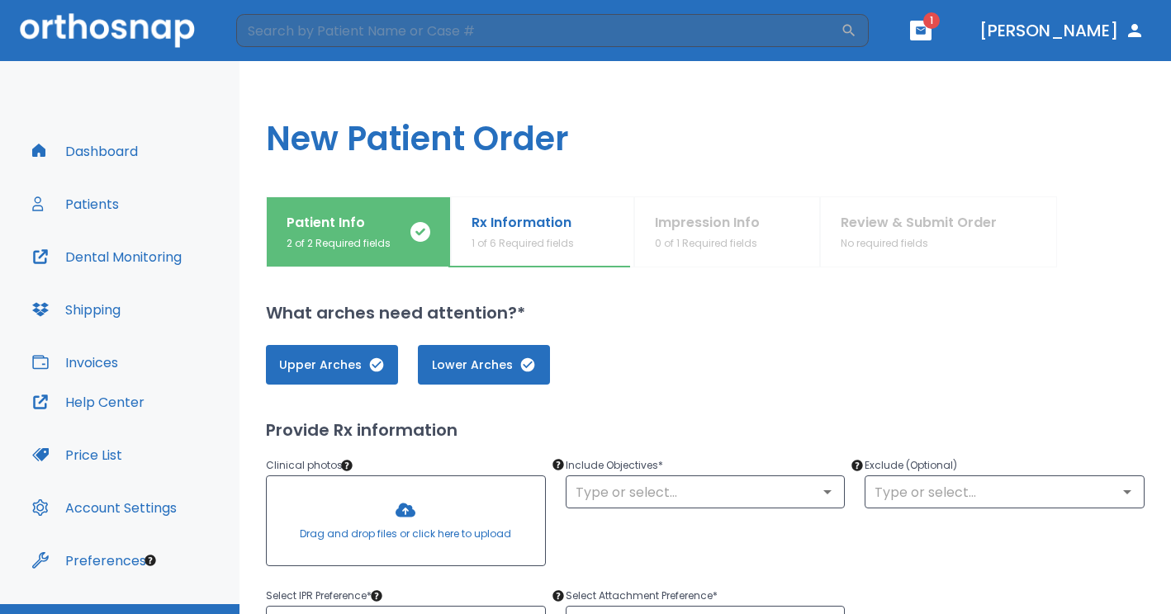
click at [101, 154] on button "Dashboard" at bounding box center [84, 151] width 125 height 40
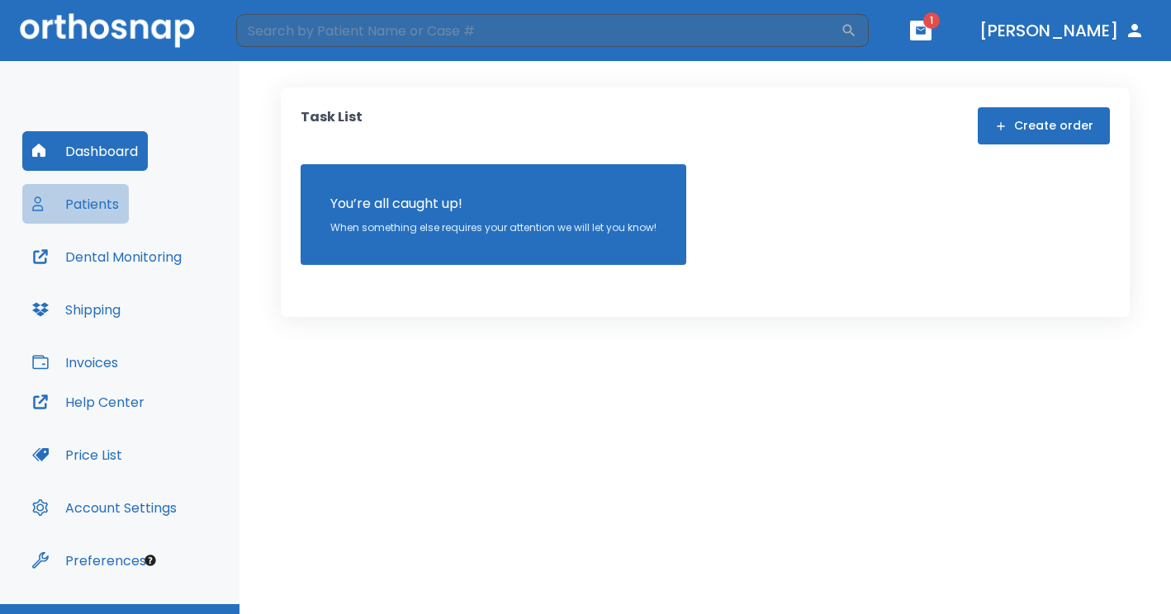
click at [105, 201] on button "Patients" at bounding box center [75, 204] width 107 height 40
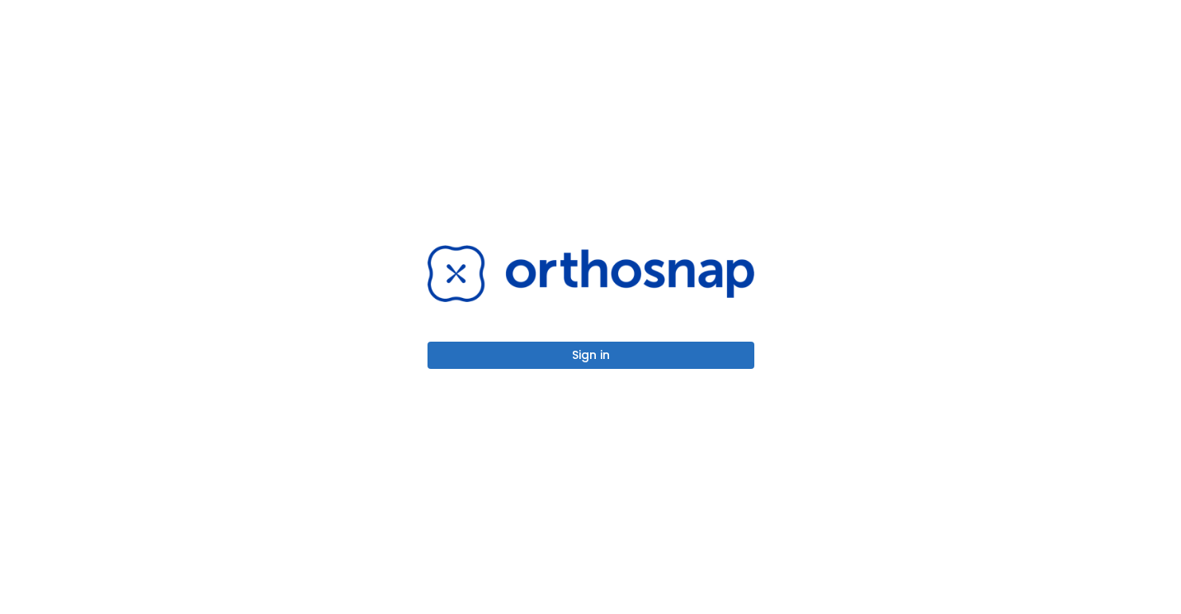
click at [594, 347] on button "Sign in" at bounding box center [591, 355] width 327 height 27
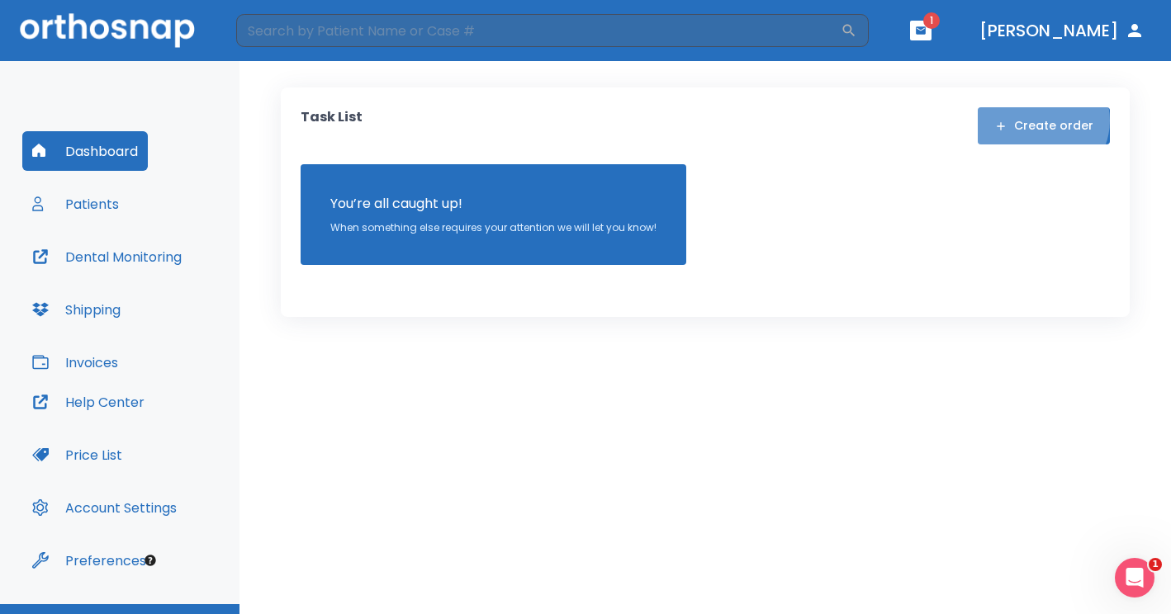
click at [1043, 121] on button "Create order" at bounding box center [1044, 125] width 132 height 37
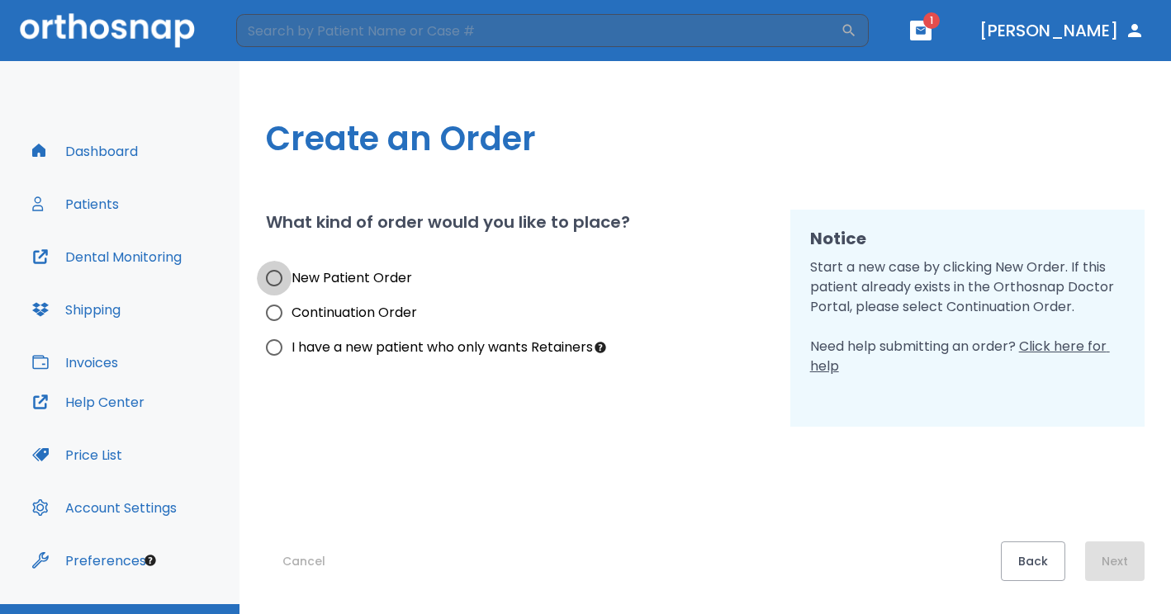
click at [276, 277] on input "New Patient Order" at bounding box center [274, 278] width 35 height 35
radio input "true"
click at [1119, 562] on button "Next" at bounding box center [1114, 562] width 59 height 40
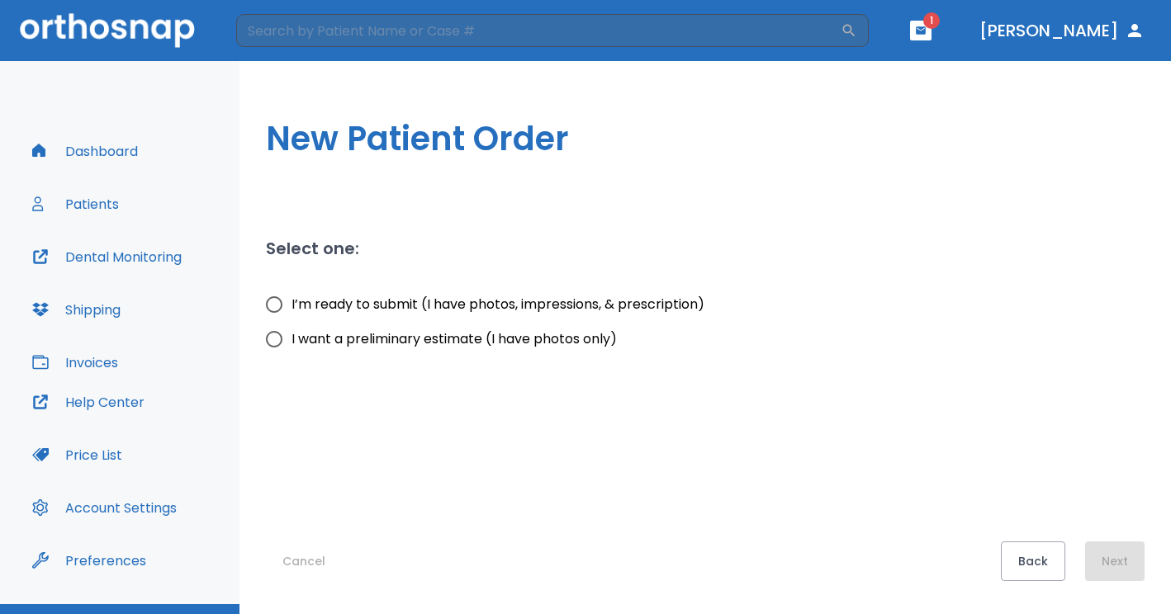
click at [274, 305] on input "I’m ready to submit (I have photos, impressions, & prescription)" at bounding box center [274, 304] width 35 height 35
radio input "true"
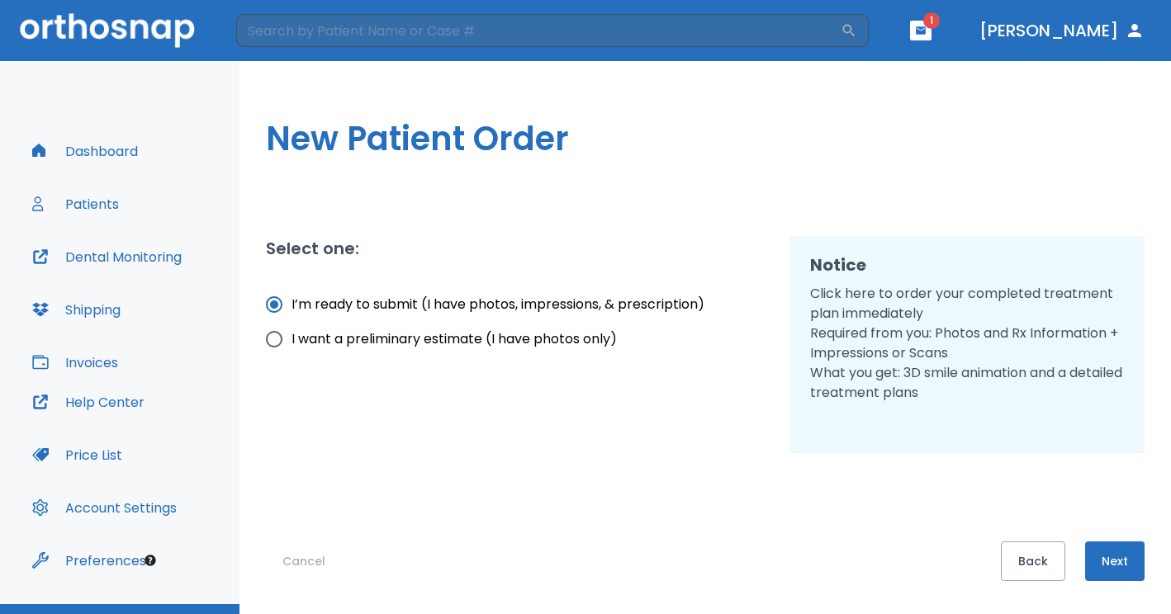
click at [1120, 559] on button "Next" at bounding box center [1114, 562] width 59 height 40
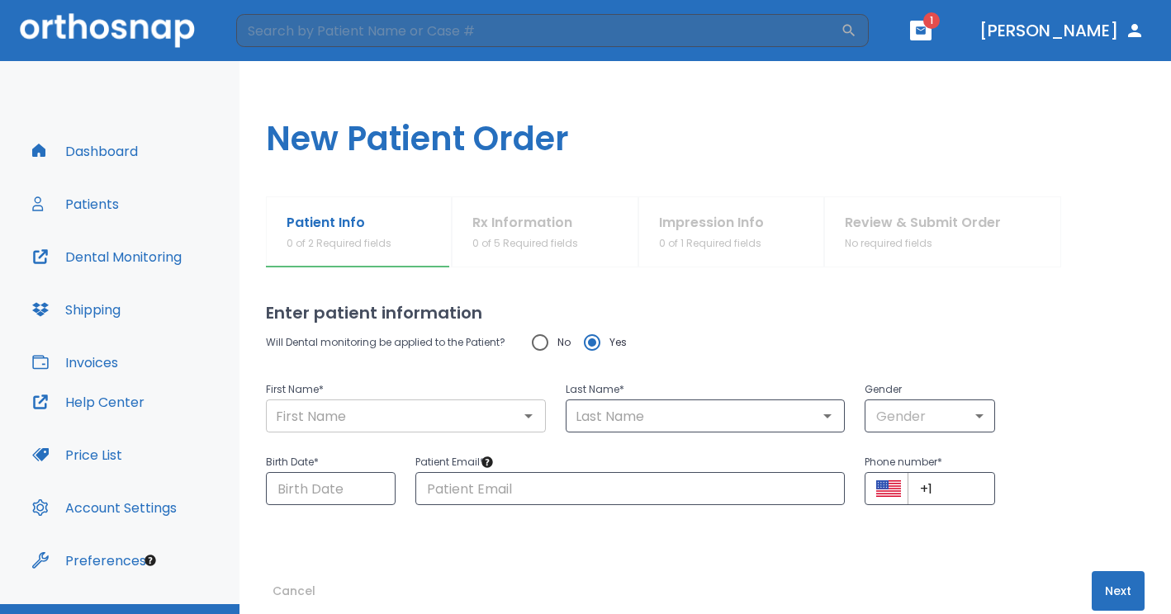
click at [524, 414] on icon "Open" at bounding box center [528, 416] width 8 height 4
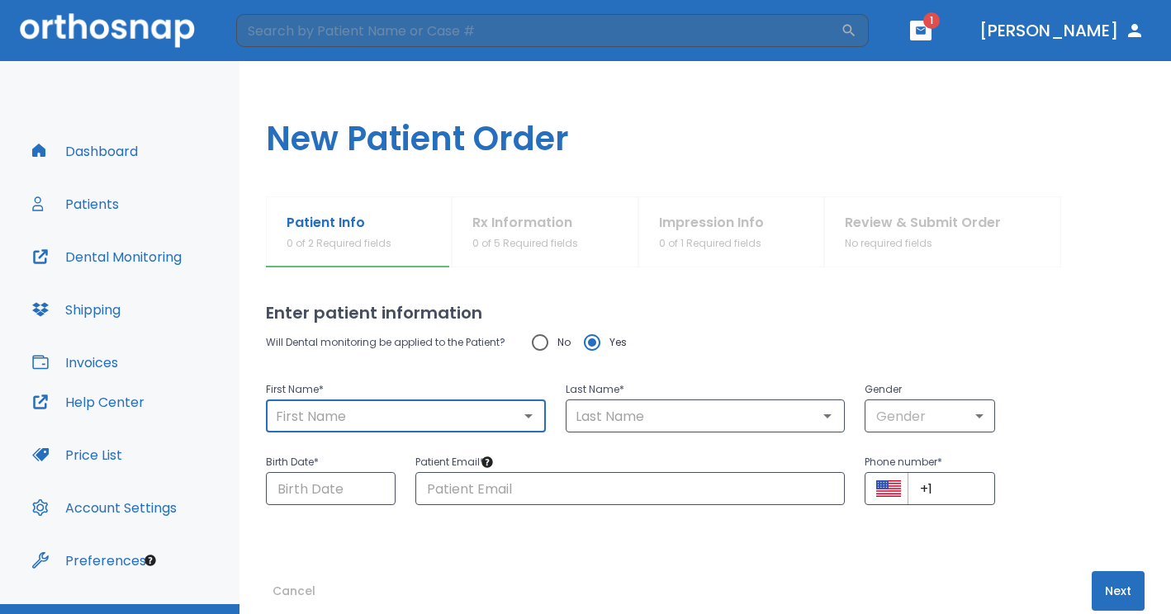
click at [400, 408] on input "text" at bounding box center [406, 416] width 270 height 23
type input "g"
type input "[PERSON_NAME]"
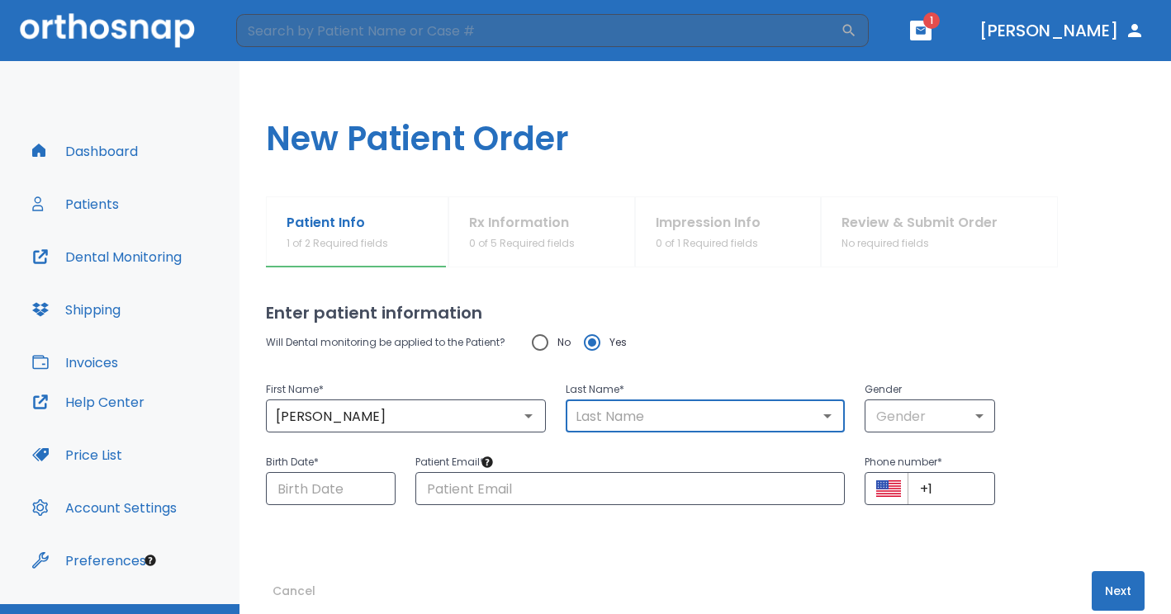
click at [656, 421] on input "text" at bounding box center [706, 416] width 270 height 23
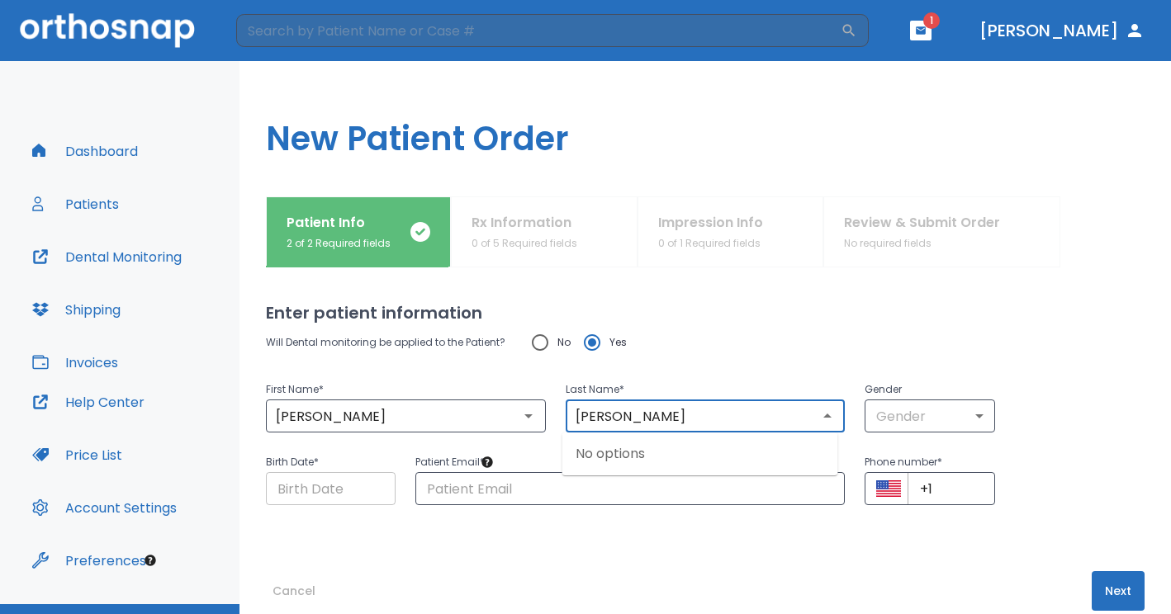
type input "[PERSON_NAME]"
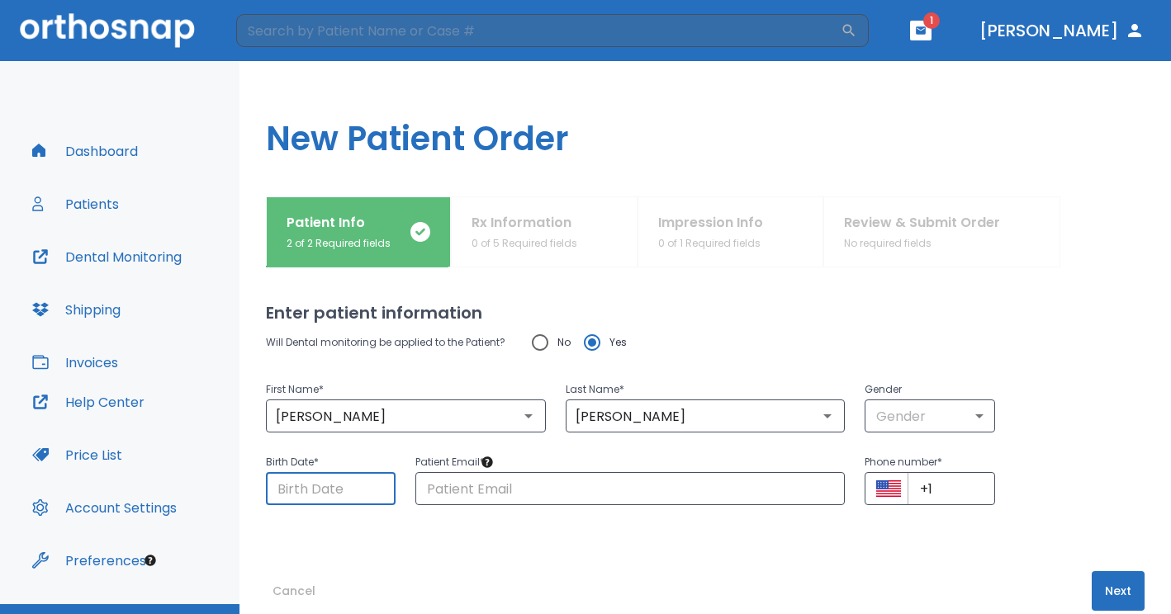
drag, startPoint x: 366, startPoint y: 490, endPoint x: 324, endPoint y: 487, distance: 42.2
click at [324, 487] on input "Choose date" at bounding box center [331, 488] width 130 height 33
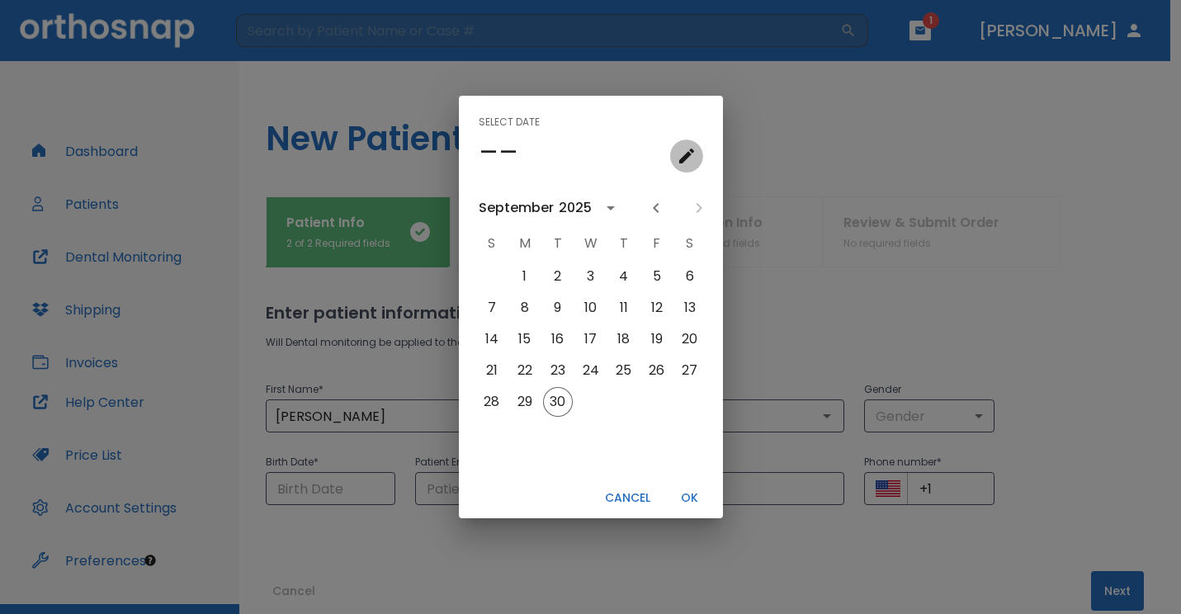
click at [681, 154] on icon "calendar view is open, go to text input view" at bounding box center [687, 156] width 20 height 20
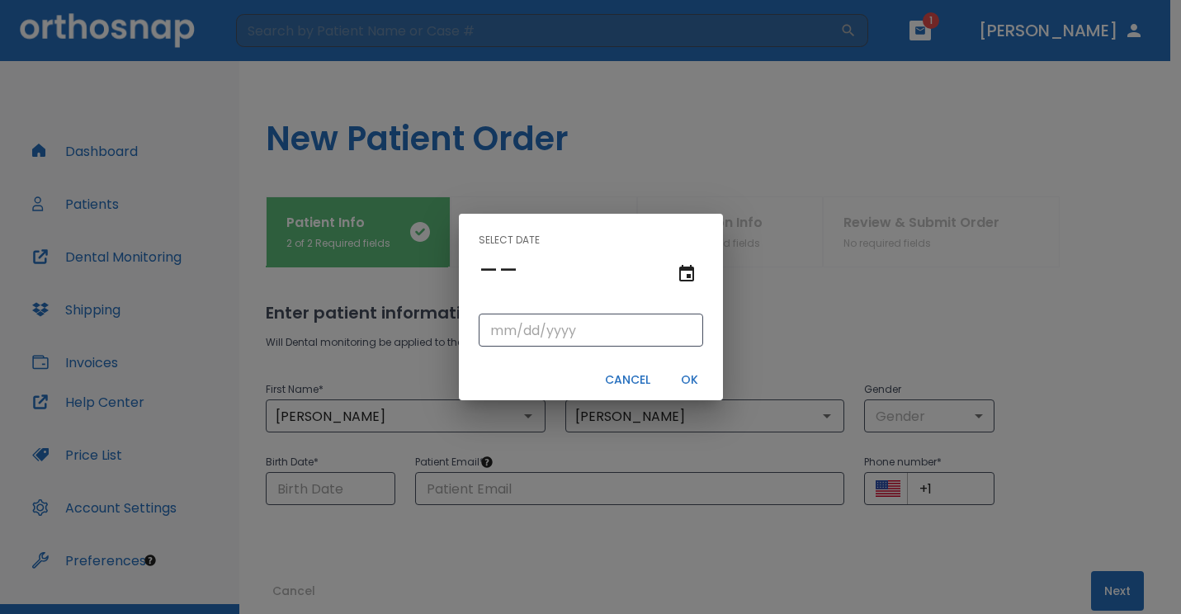
click at [505, 267] on h4 "––" at bounding box center [499, 270] width 40 height 35
click at [543, 324] on input "tel" at bounding box center [591, 330] width 225 height 33
type input "[DATE]"
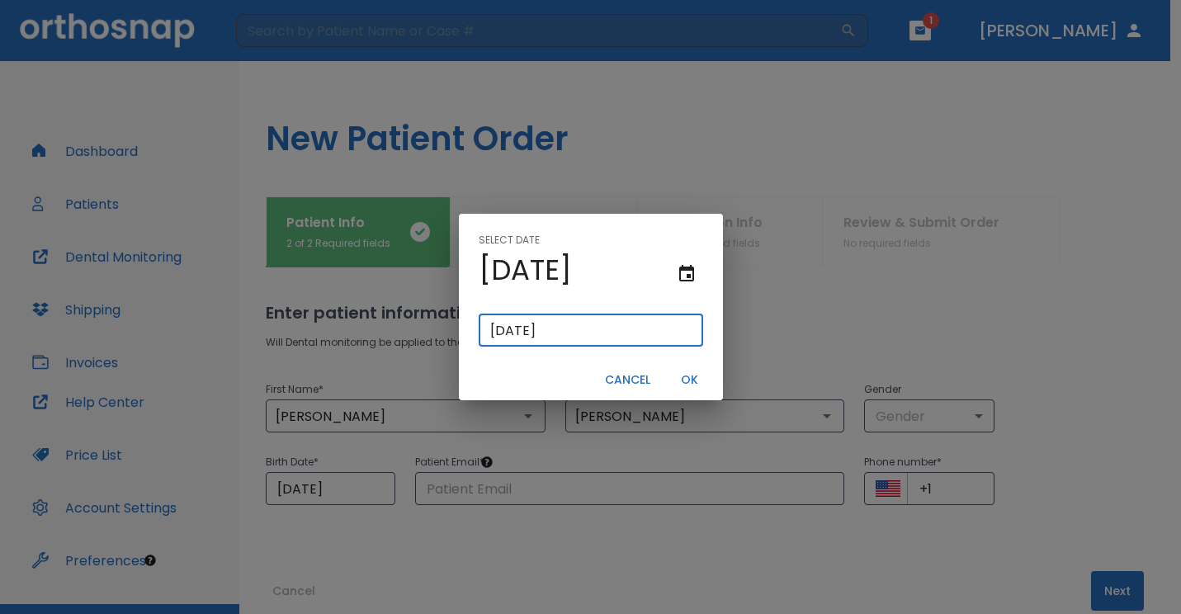
click at [689, 375] on button "OK" at bounding box center [690, 380] width 53 height 27
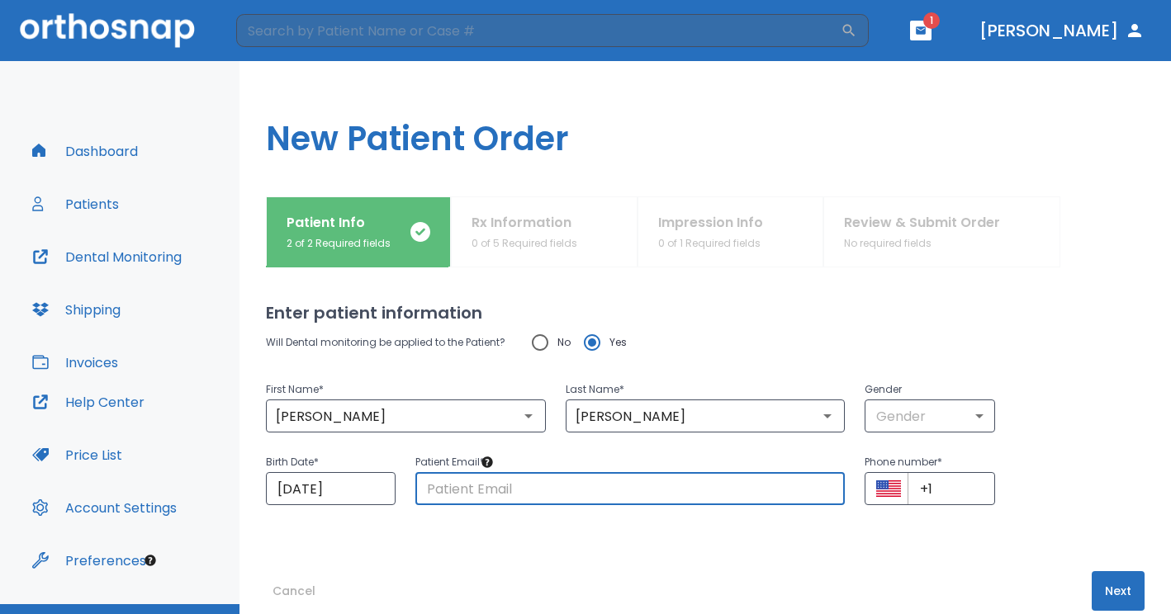
click at [530, 485] on input "text" at bounding box center [629, 488] width 429 height 33
type input "[PERSON_NAME][EMAIL_ADDRESS][DOMAIN_NAME]"
click at [934, 490] on input "+1" at bounding box center [950, 488] width 87 height 33
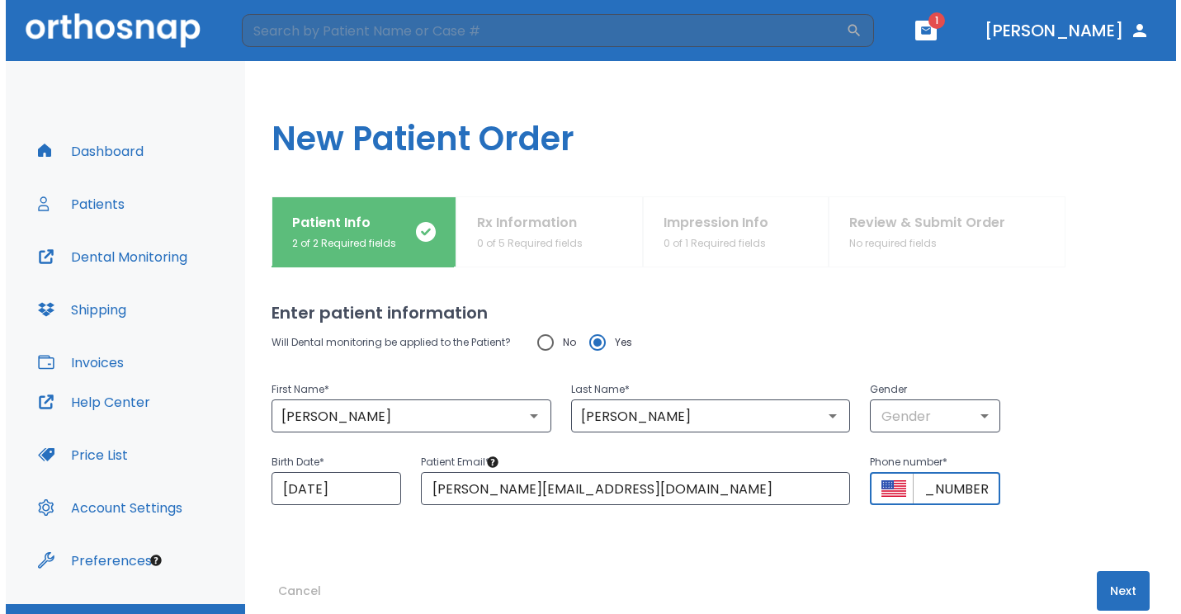
scroll to position [0, 58]
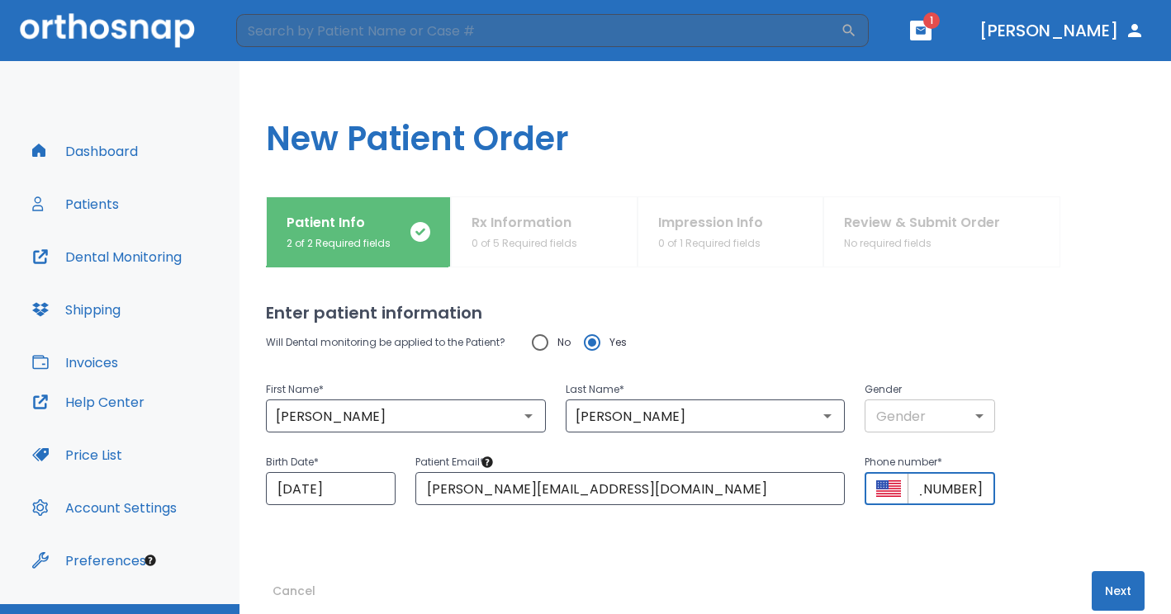
type input "[PHONE_NUMBER]"
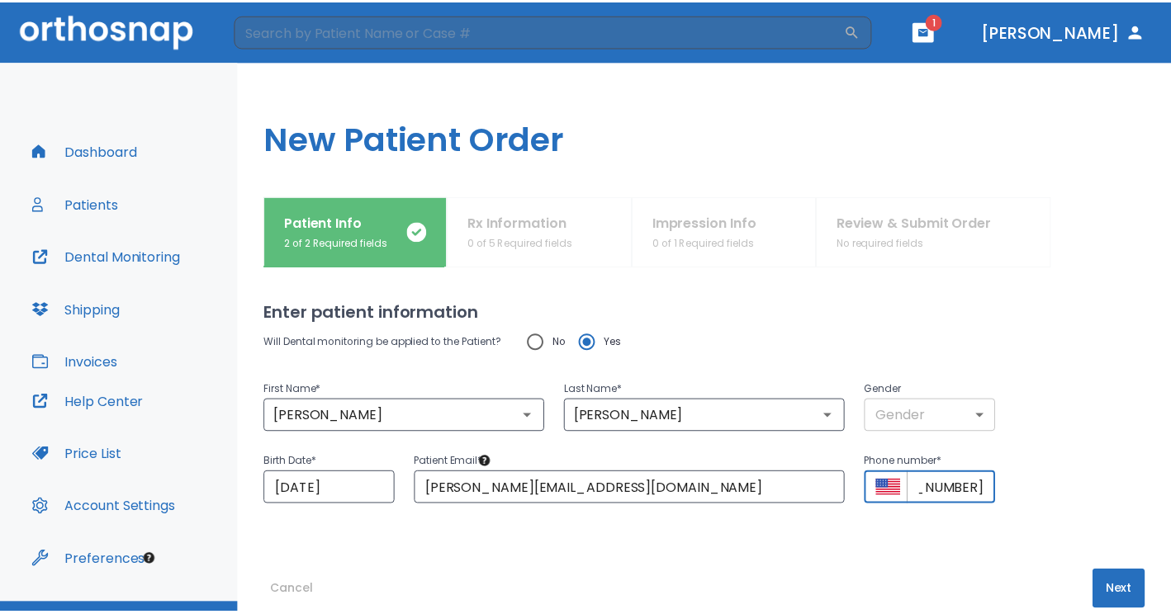
scroll to position [0, 0]
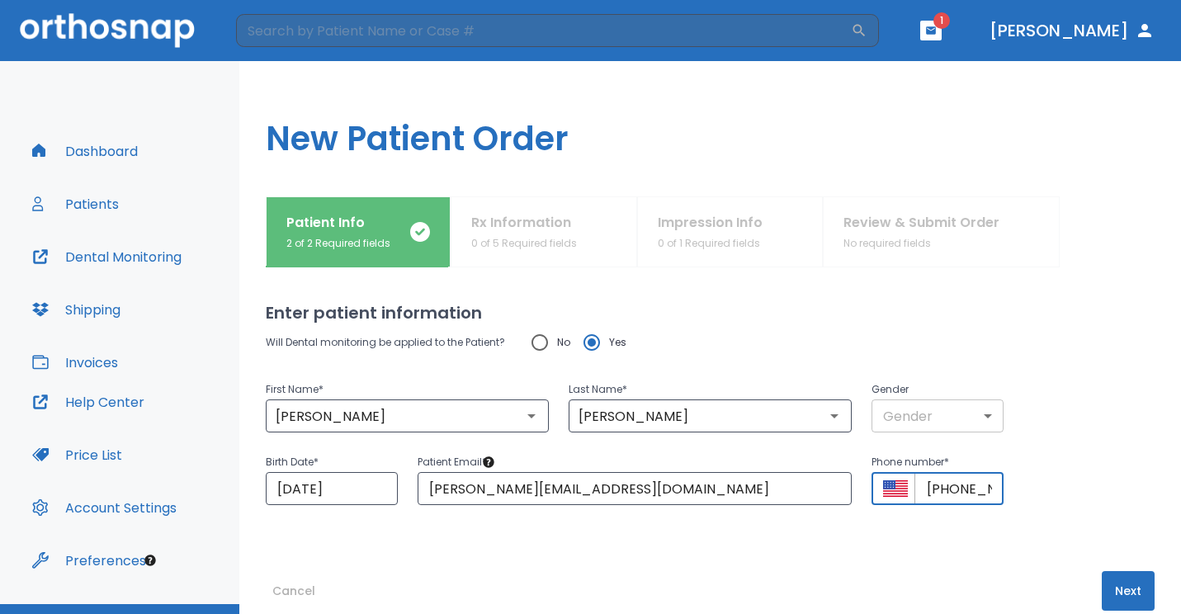
click at [973, 418] on body "​ 1 [PERSON_NAME] Dashboard Patients Dental Monitoring Shipping Invoices Help C…" at bounding box center [590, 307] width 1181 height 614
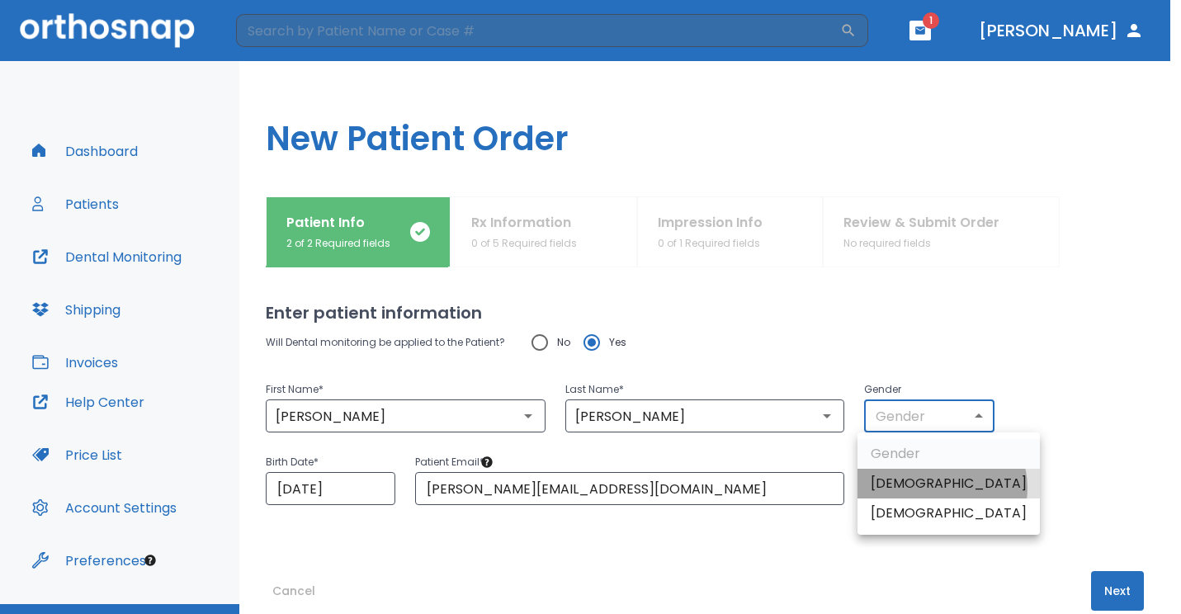
click at [941, 488] on li "[DEMOGRAPHIC_DATA]" at bounding box center [949, 484] width 182 height 30
type input "1"
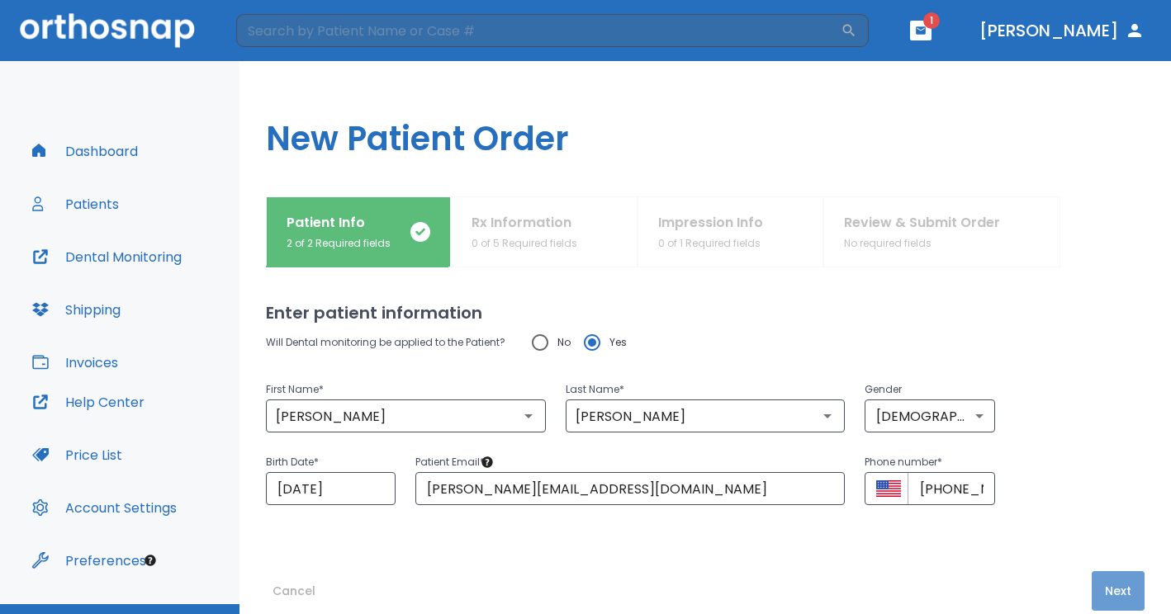
click at [1105, 594] on button "Next" at bounding box center [1118, 591] width 53 height 40
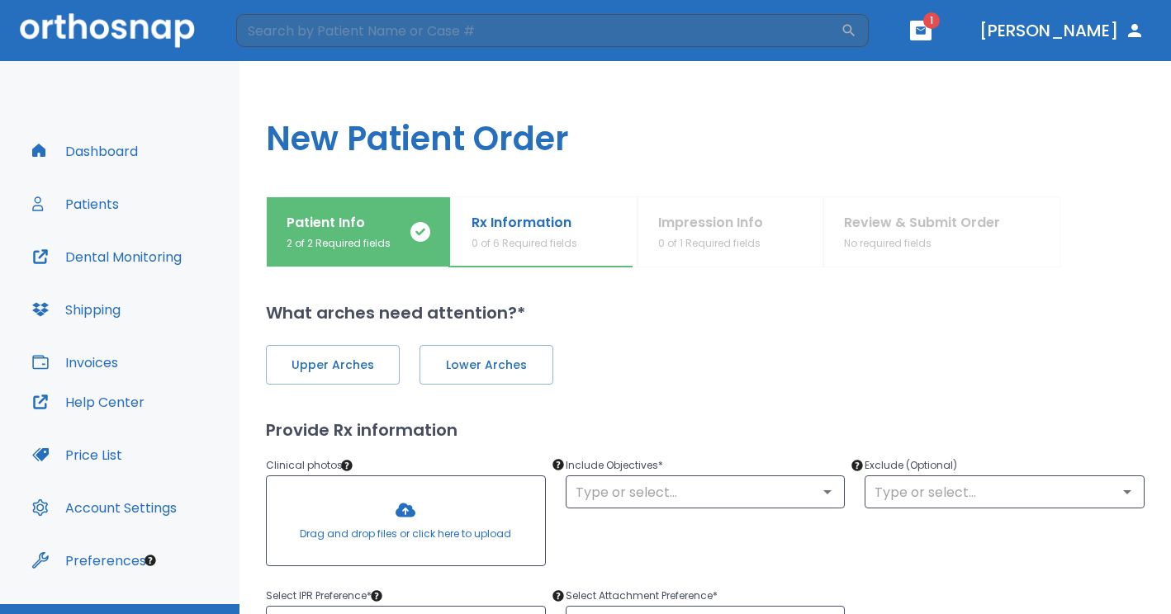
drag, startPoint x: 546, startPoint y: 236, endPoint x: 933, endPoint y: 153, distance: 396.1
click at [933, 153] on h1 "New Patient Order" at bounding box center [704, 128] width 931 height 135
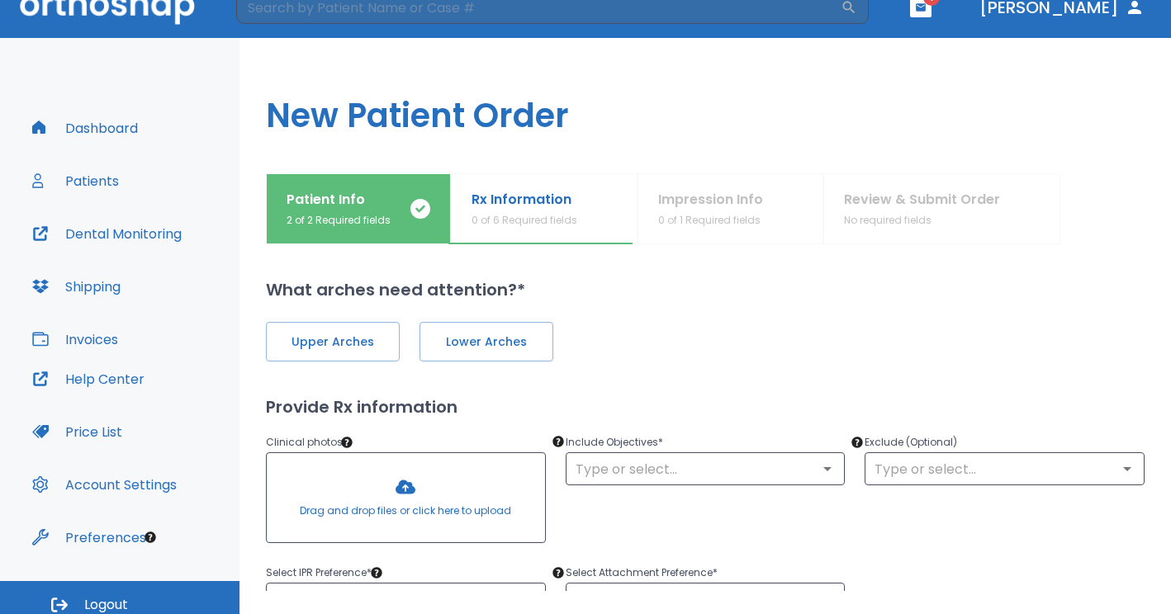
scroll to position [35, 0]
